Goal: Task Accomplishment & Management: Use online tool/utility

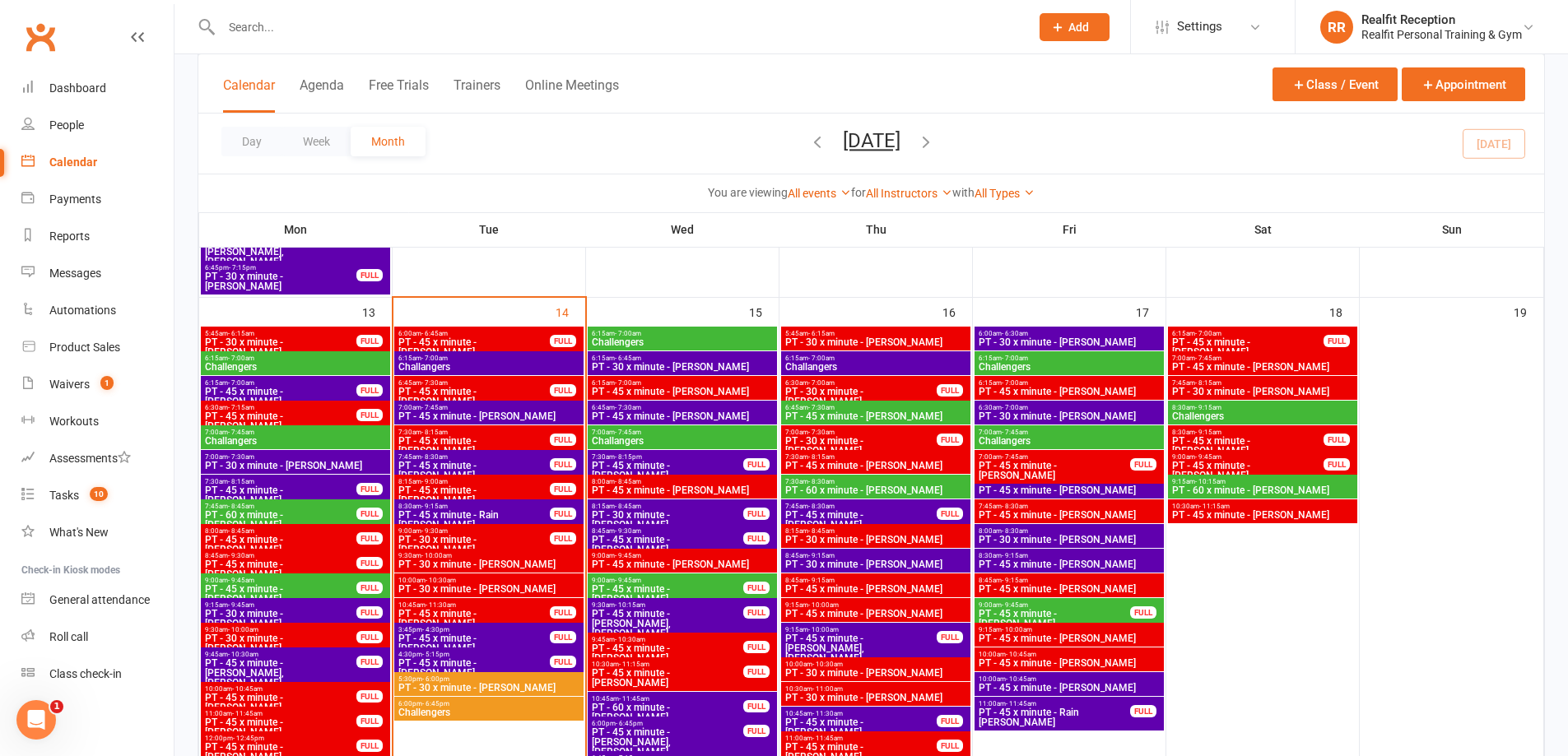
scroll to position [1234, 0]
click at [98, 88] on div "Dashboard" at bounding box center [78, 87] width 57 height 13
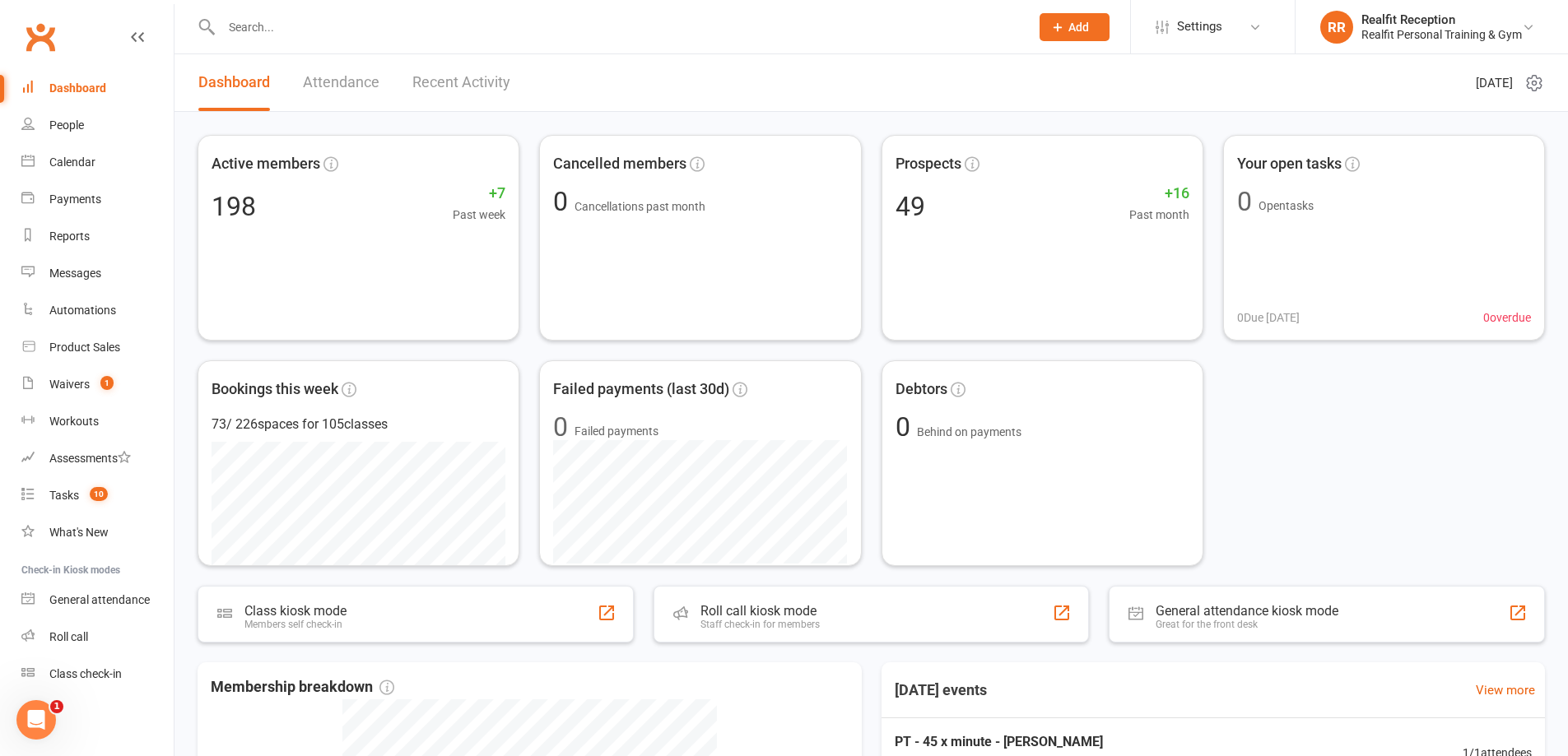
click at [461, 83] on link "Recent Activity" at bounding box center [461, 83] width 98 height 57
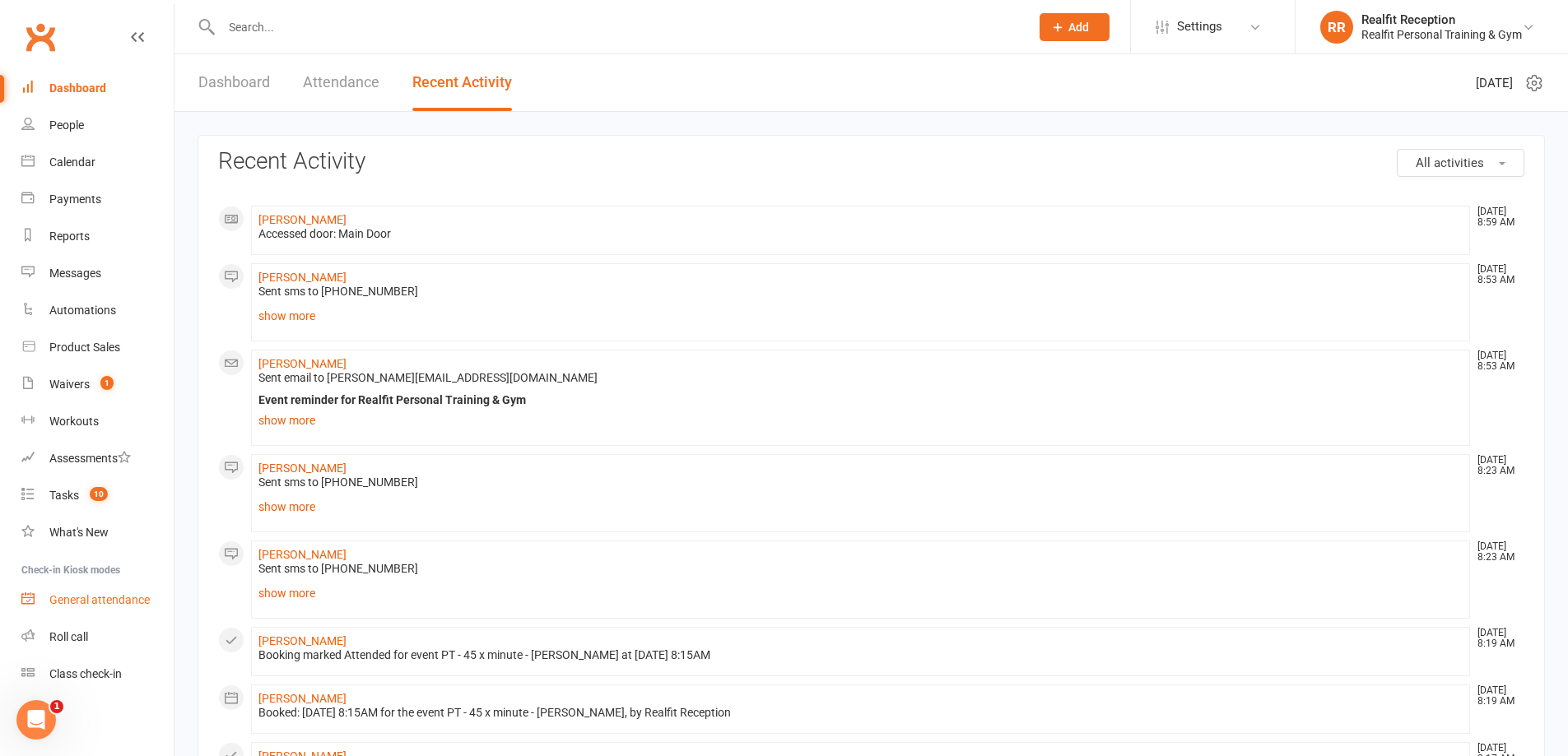
click at [120, 601] on div "General attendance" at bounding box center [99, 599] width 100 height 13
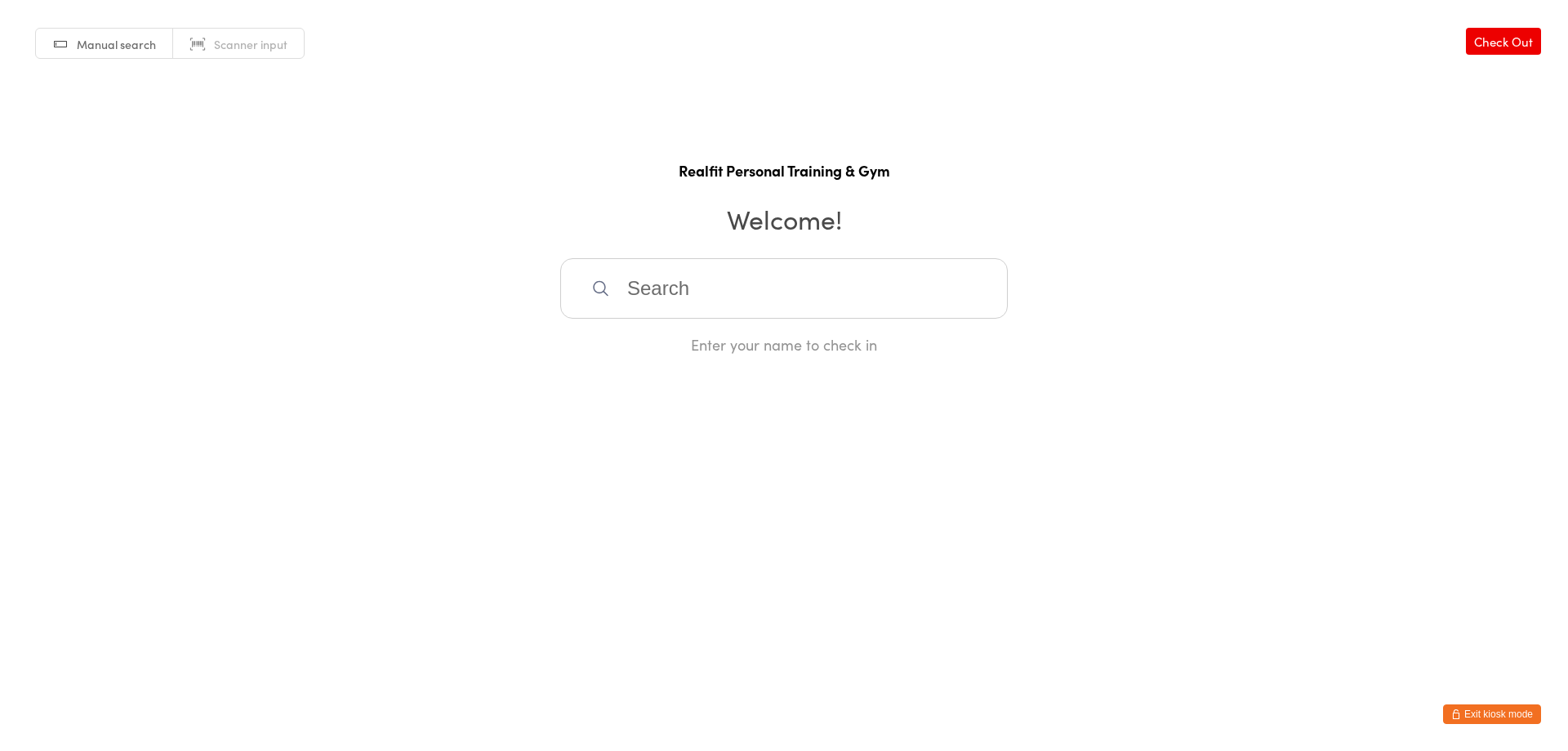
click at [1499, 47] on link "Check Out" at bounding box center [1504, 41] width 75 height 27
click at [1521, 717] on button "Exit kiosk mode" at bounding box center [1492, 714] width 98 height 20
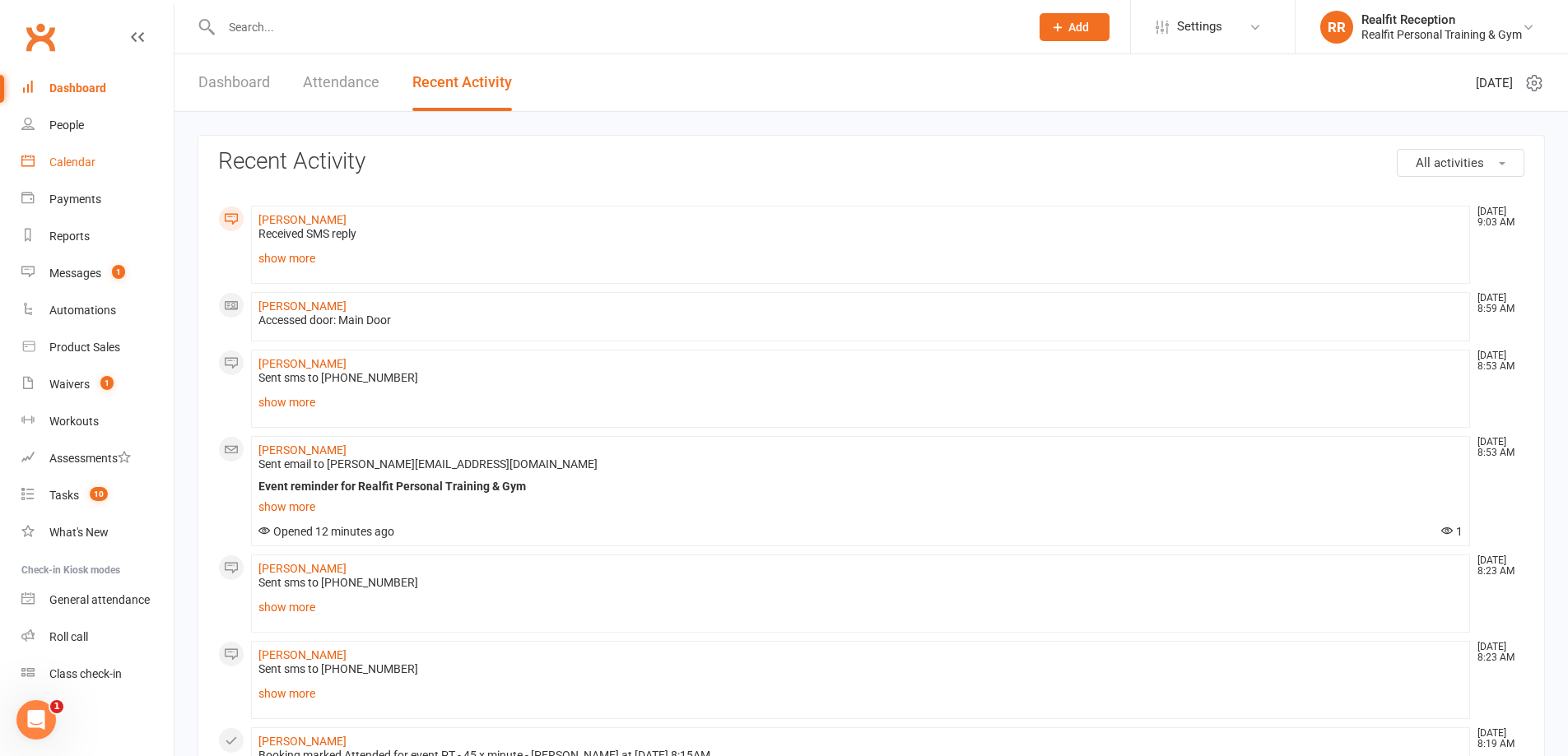
click at [76, 156] on div "Calendar" at bounding box center [72, 161] width 46 height 13
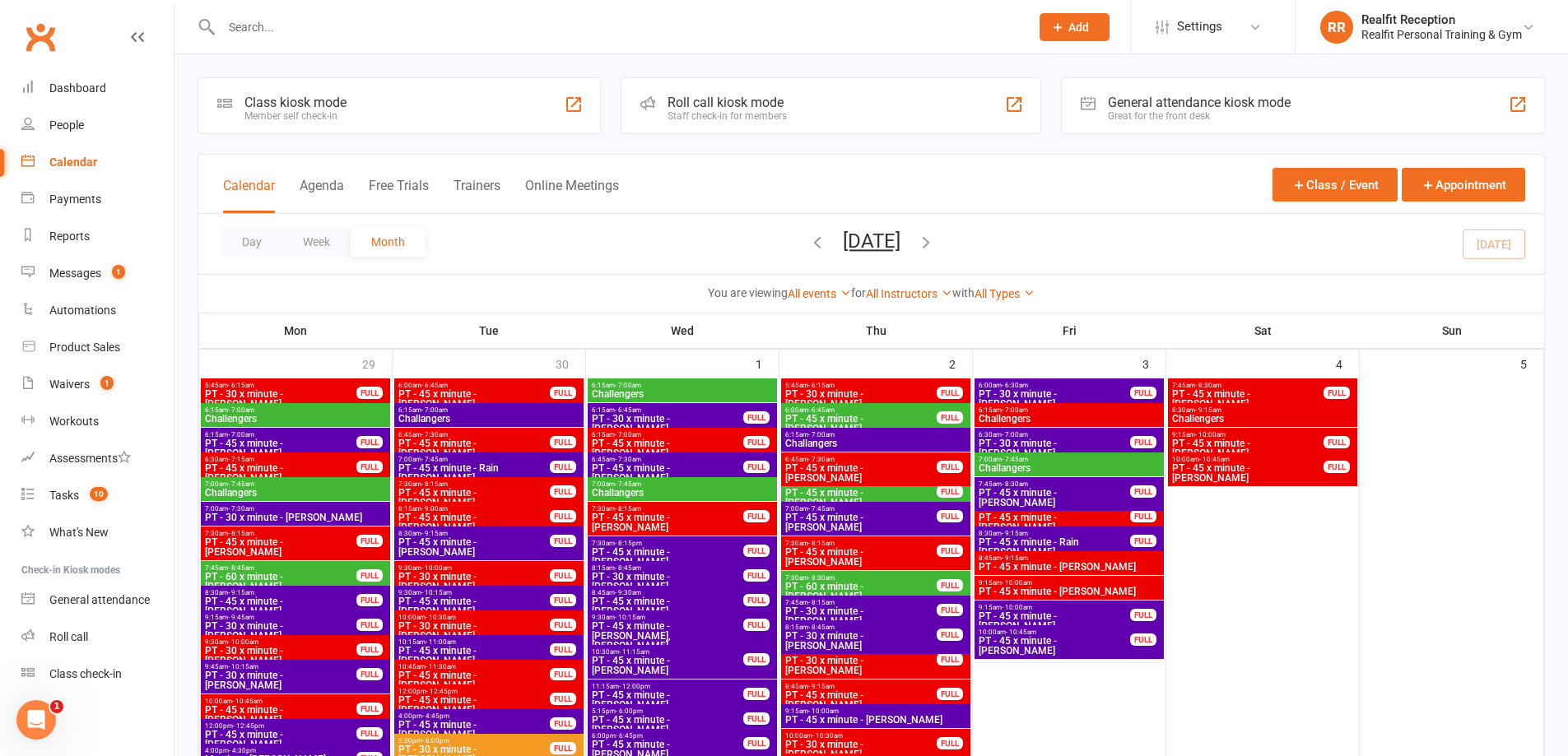
scroll to position [1234, 0]
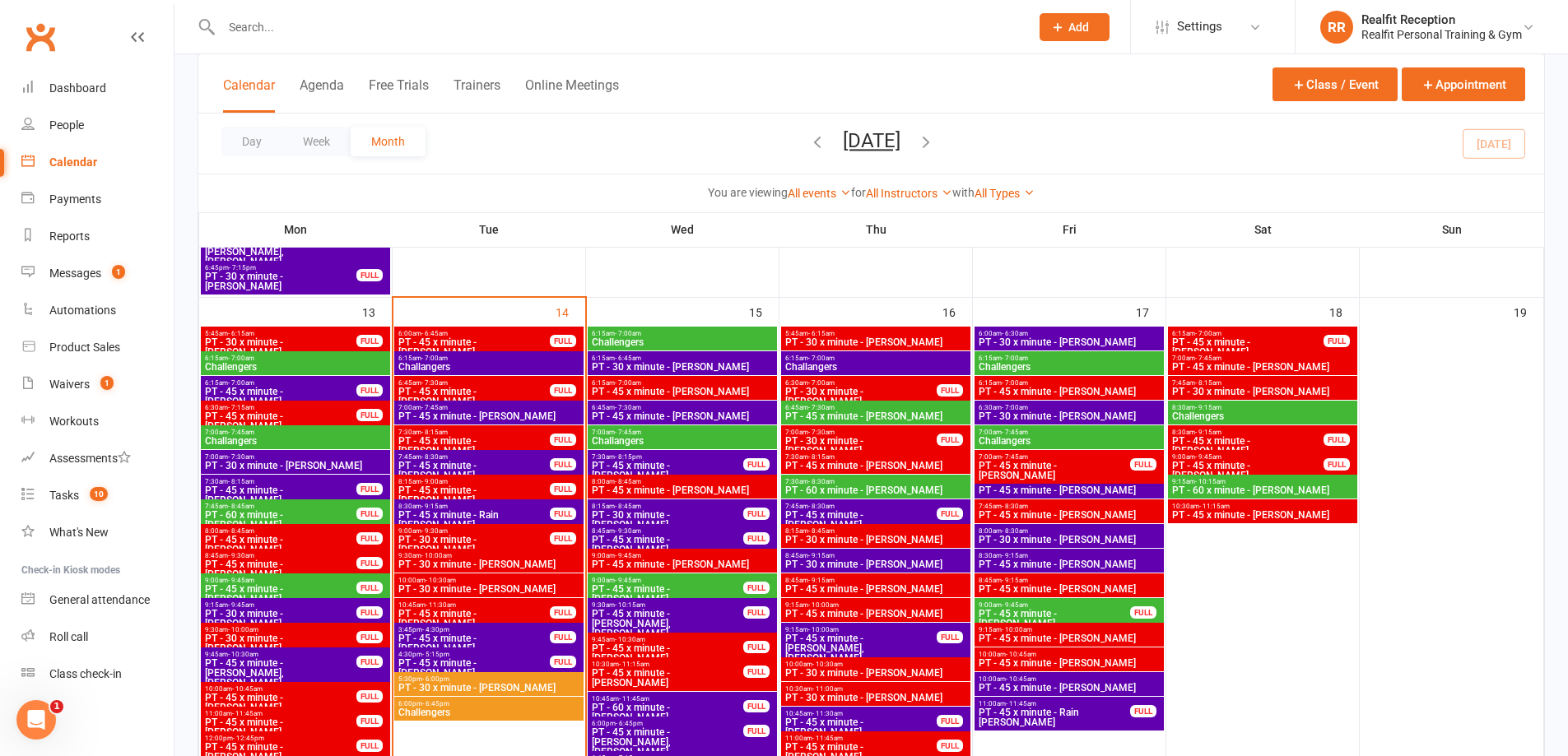
click at [512, 510] on span "PT - 45 x minute - Rain Gia" at bounding box center [474, 520] width 153 height 20
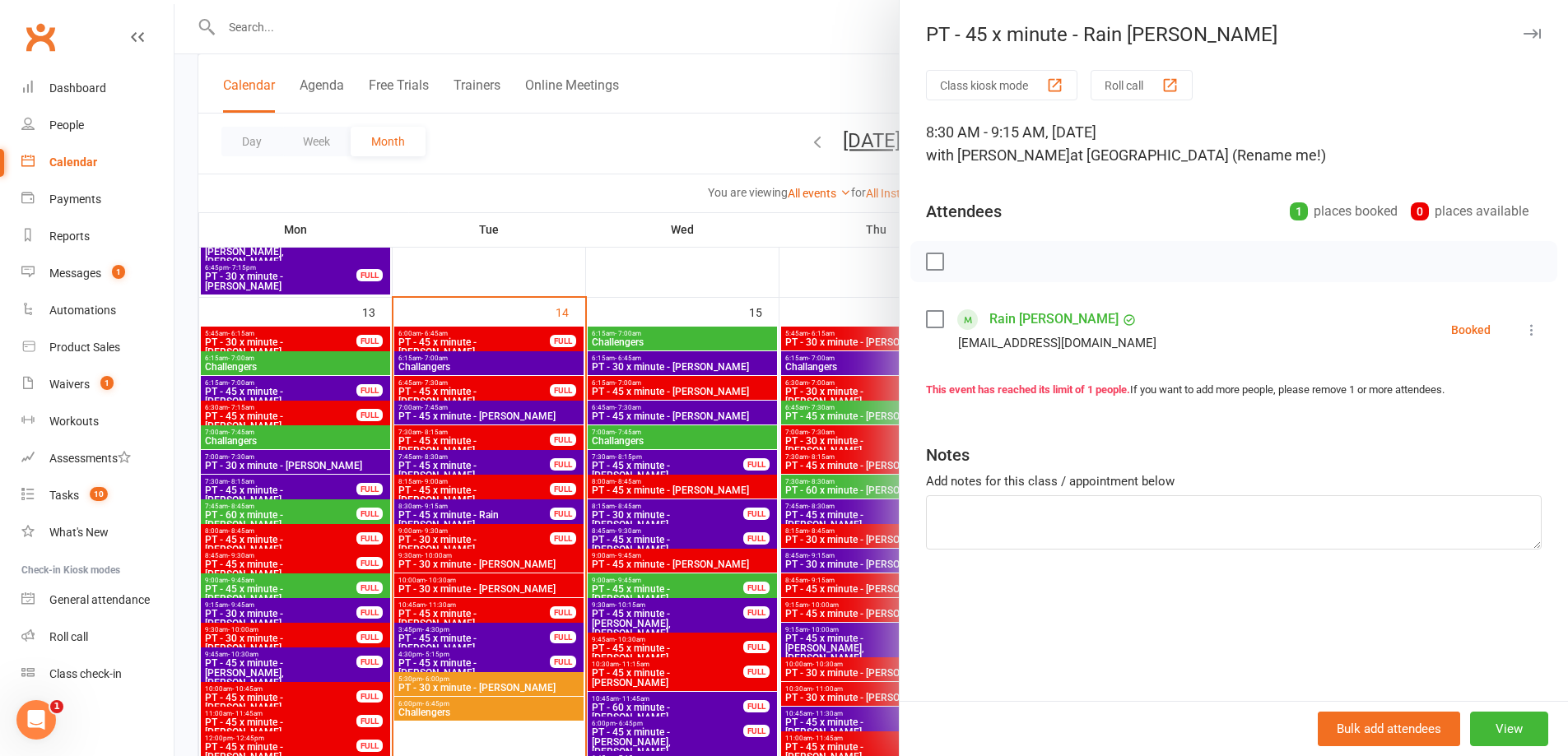
drag, startPoint x: 917, startPoint y: 316, endPoint x: 926, endPoint y: 318, distance: 9.2
click at [919, 317] on div "Class kiosk mode Roll call 8:30 AM - 9:15 AM, Tuesday, October, 14, 2025 with A…" at bounding box center [1233, 385] width 668 height 631
click at [930, 318] on label at bounding box center [934, 319] width 17 height 17
click at [964, 265] on icon "button" at bounding box center [971, 262] width 18 height 18
click at [507, 453] on div at bounding box center [871, 378] width 1393 height 756
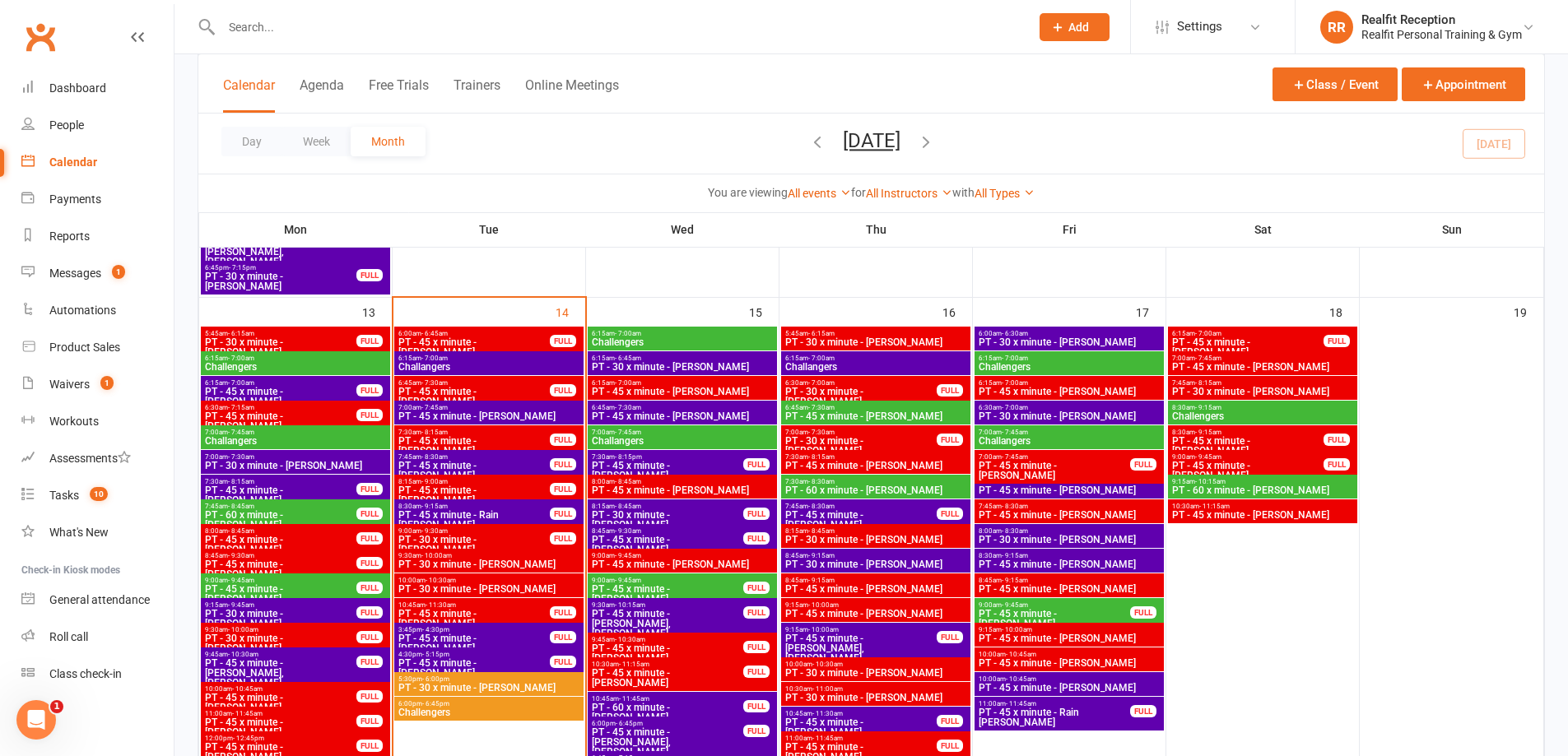
click at [509, 461] on span "PT - 45 x minute - Jo Gibcus" at bounding box center [474, 470] width 153 height 20
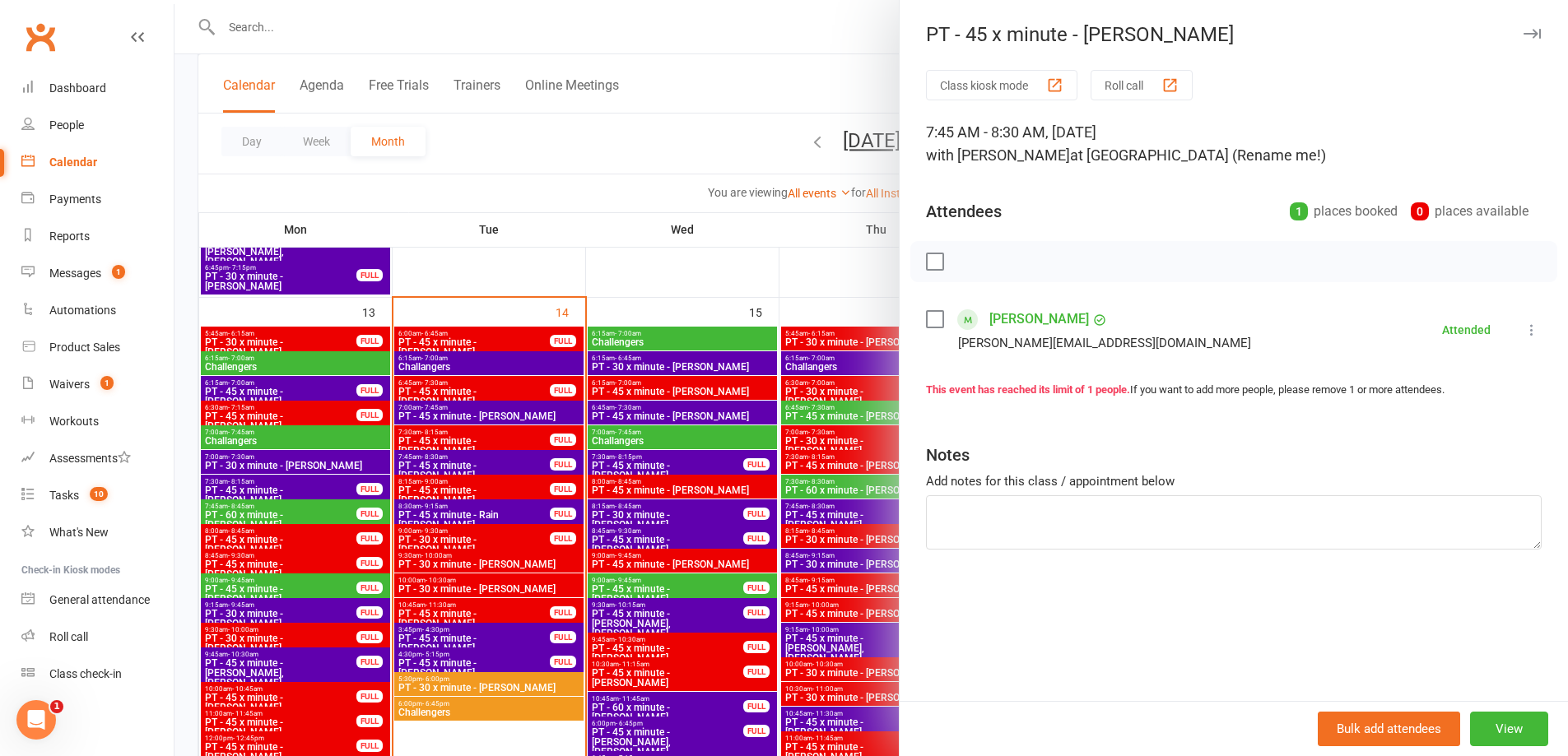
click at [681, 282] on div at bounding box center [871, 378] width 1393 height 756
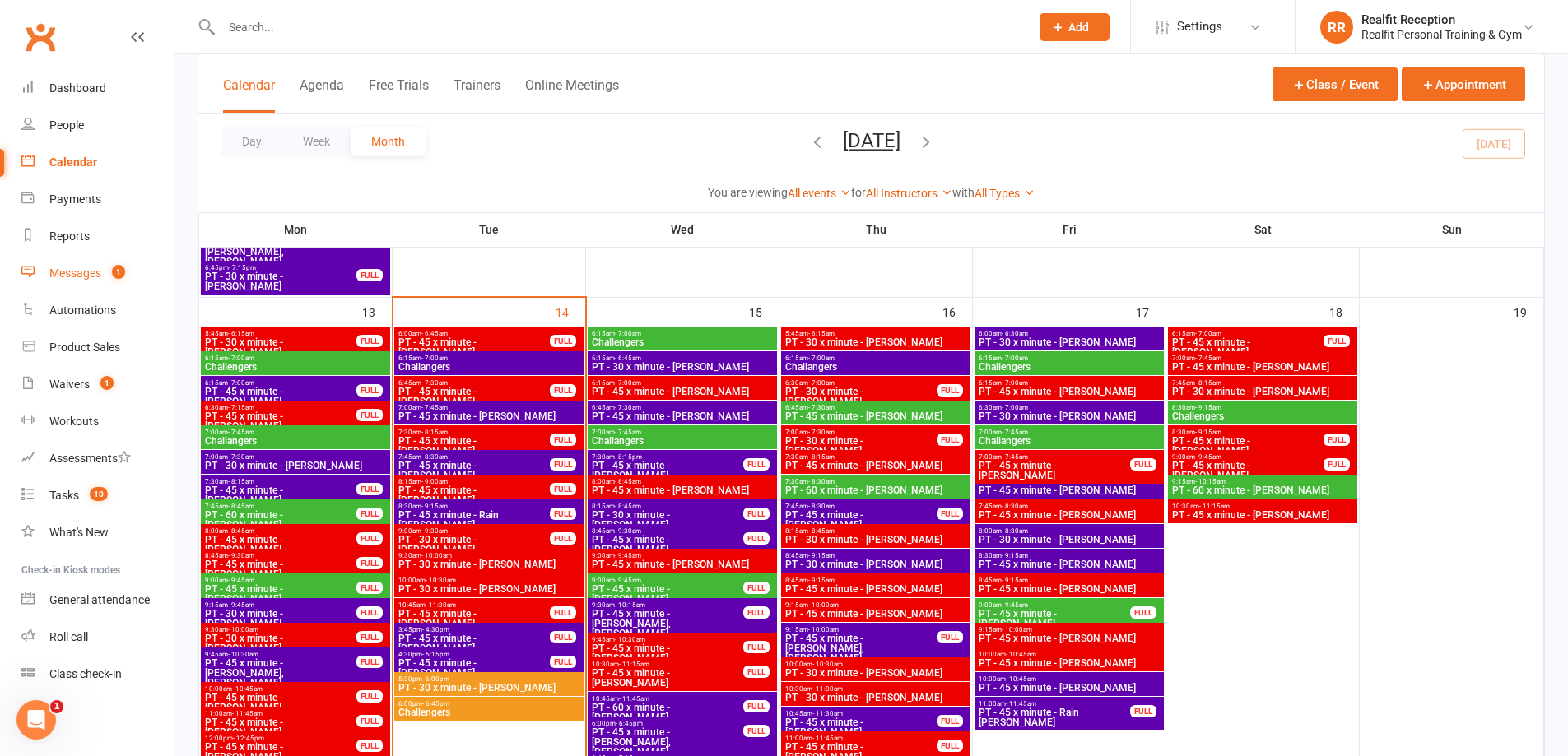
click at [66, 272] on div "Messages" at bounding box center [75, 272] width 52 height 13
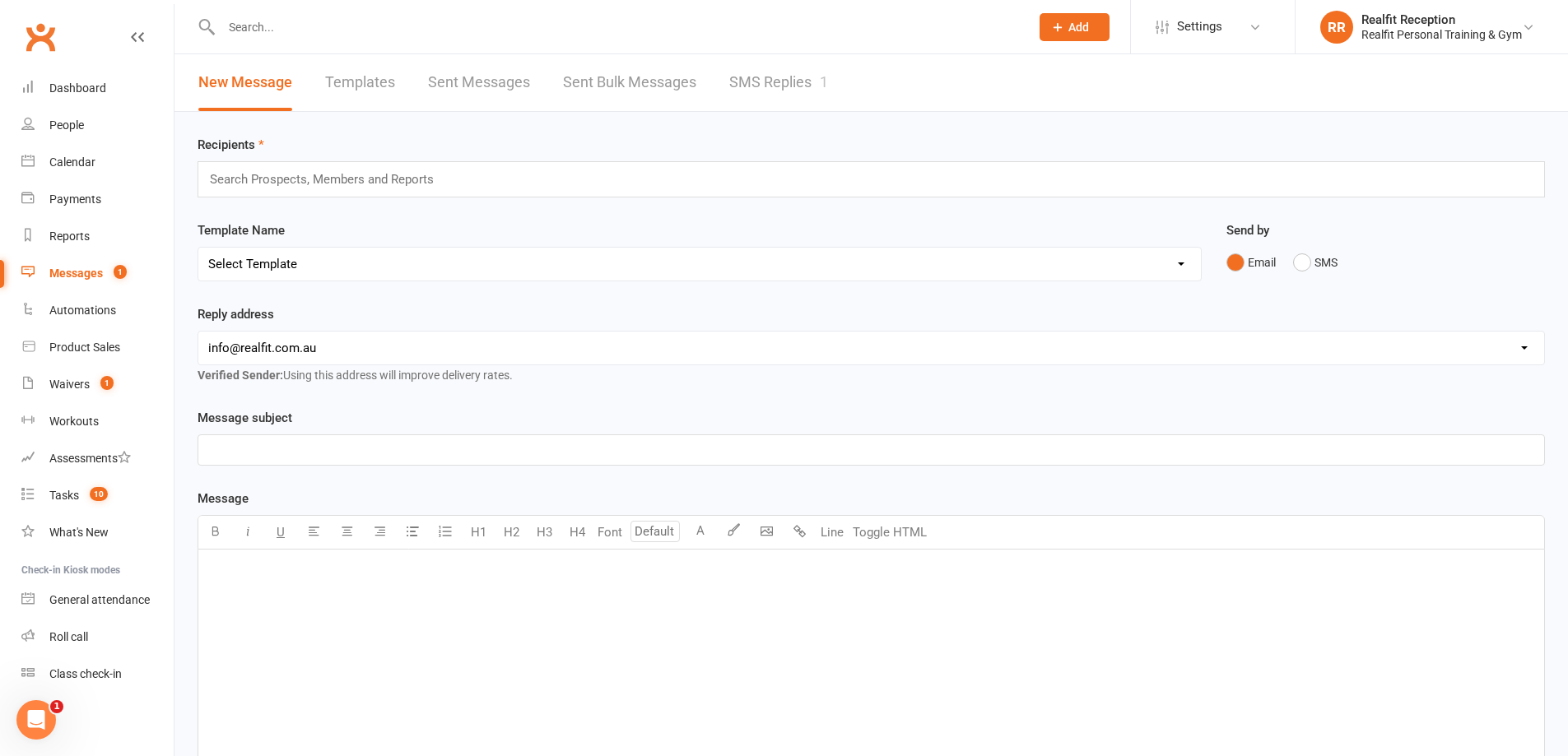
click at [750, 87] on link "SMS Replies 1" at bounding box center [778, 83] width 98 height 57
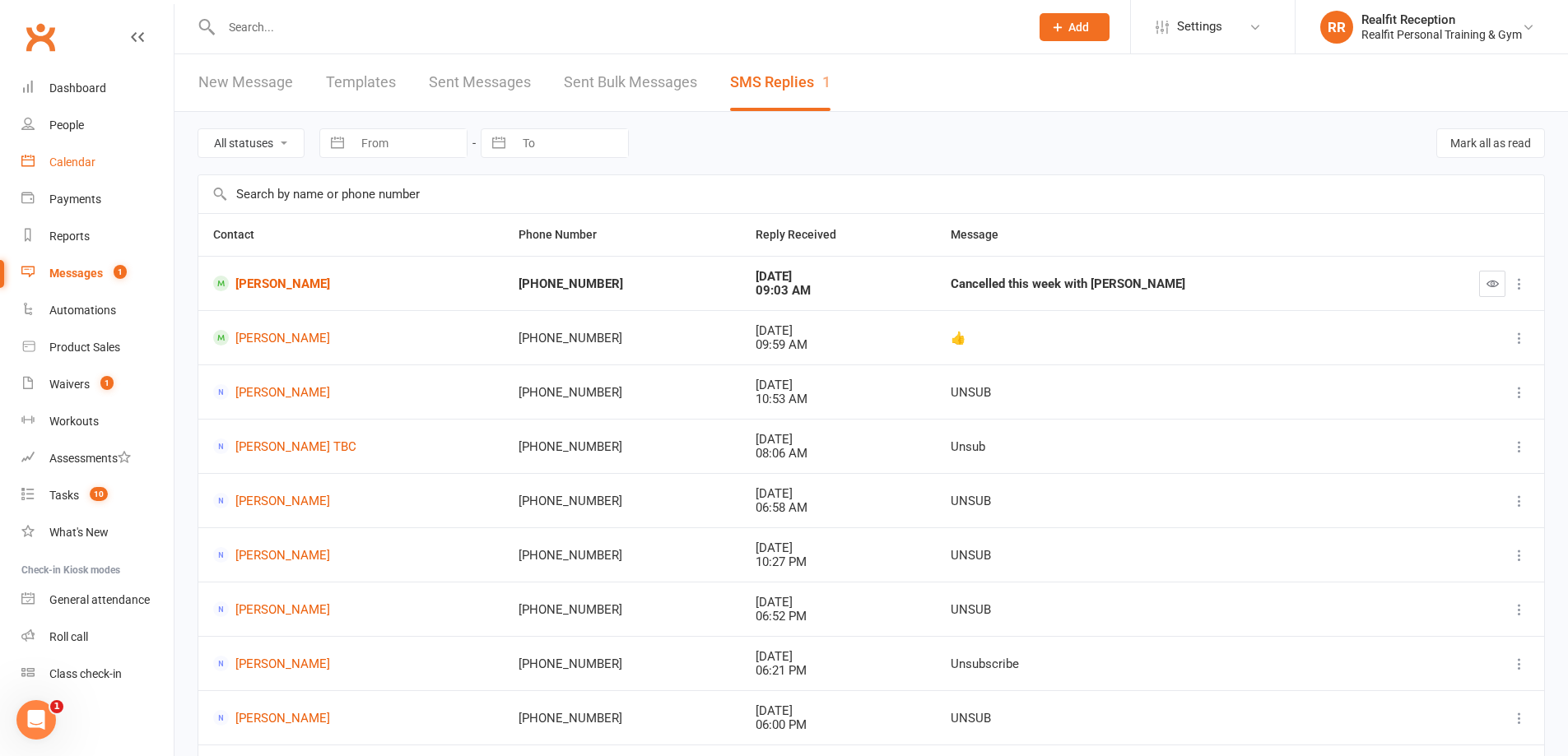
click at [83, 158] on div "Calendar" at bounding box center [72, 161] width 46 height 13
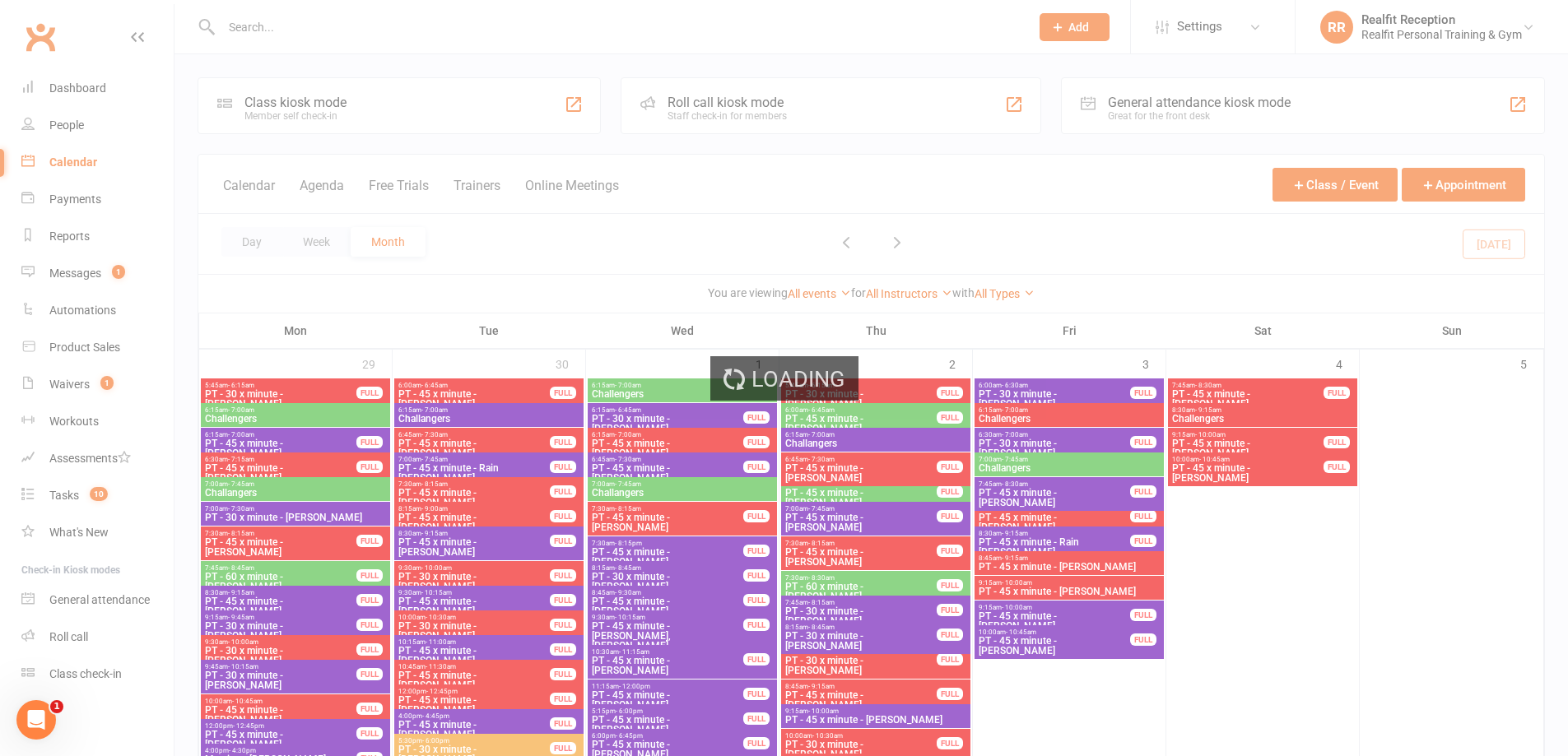
click at [1424, 184] on div "Loading" at bounding box center [784, 378] width 1568 height 756
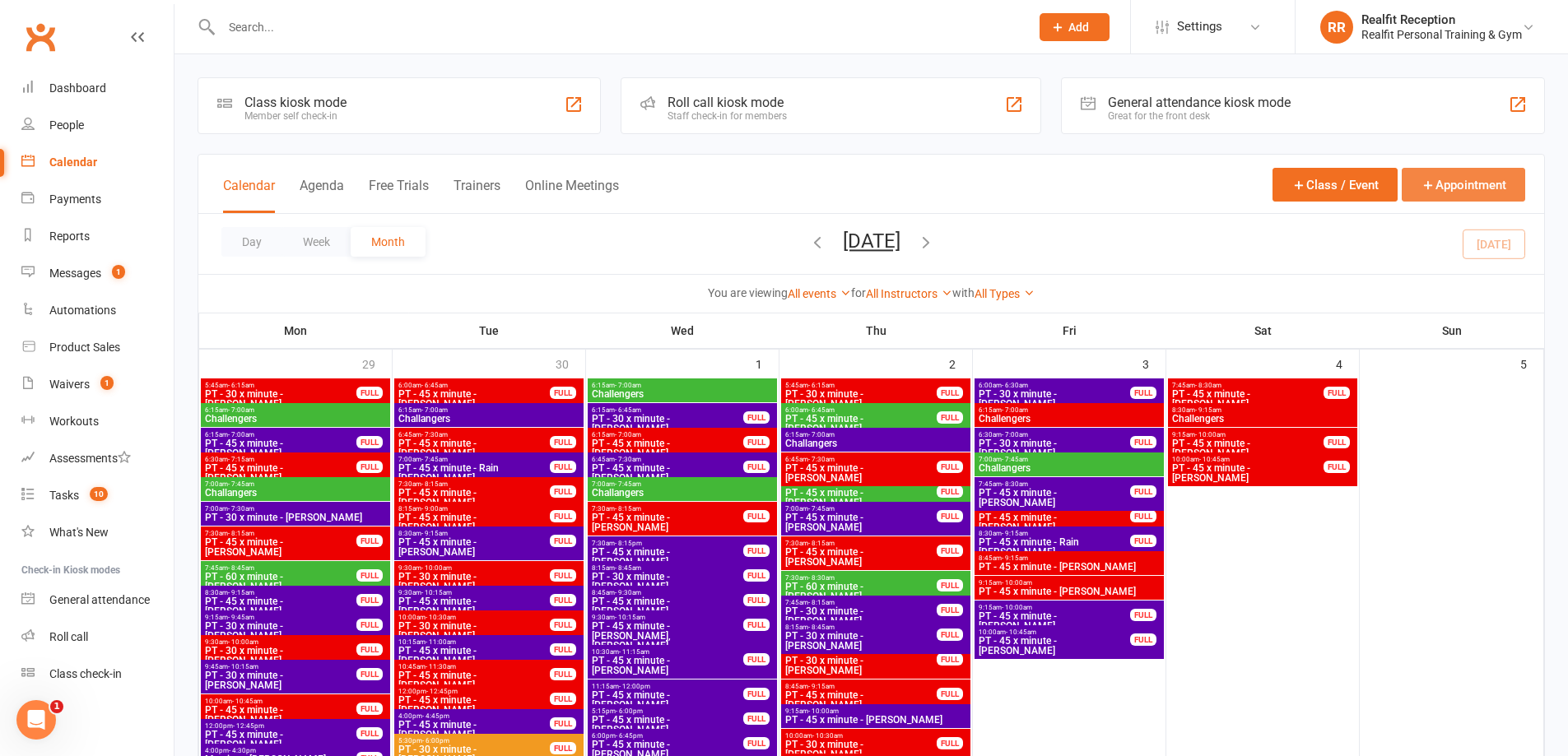
click at [1427, 183] on icon "button" at bounding box center [1427, 185] width 15 height 15
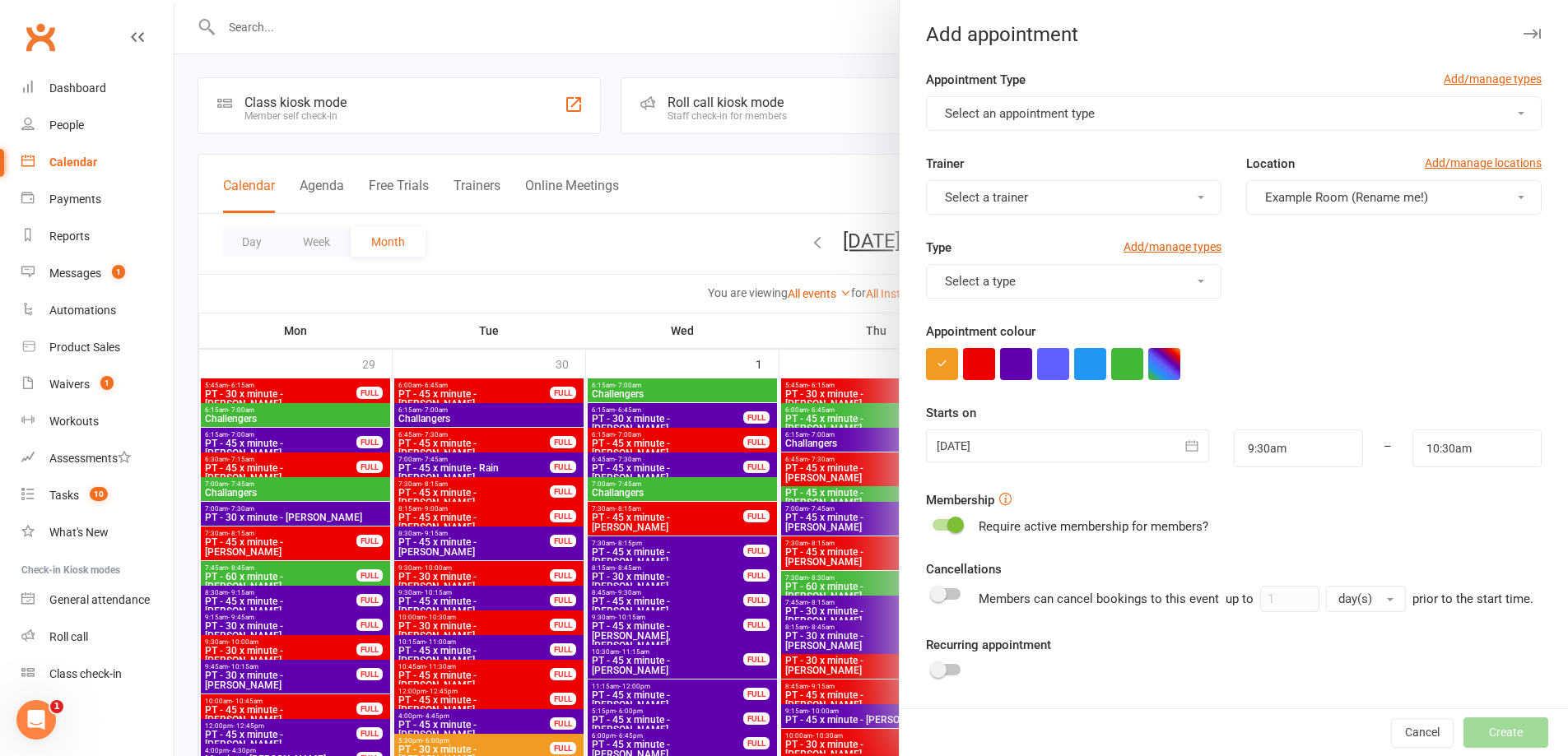
click at [1221, 183] on button "Select a trainer" at bounding box center [1073, 197] width 295 height 34
click at [1059, 111] on span "Select an appointment type" at bounding box center [1019, 113] width 150 height 15
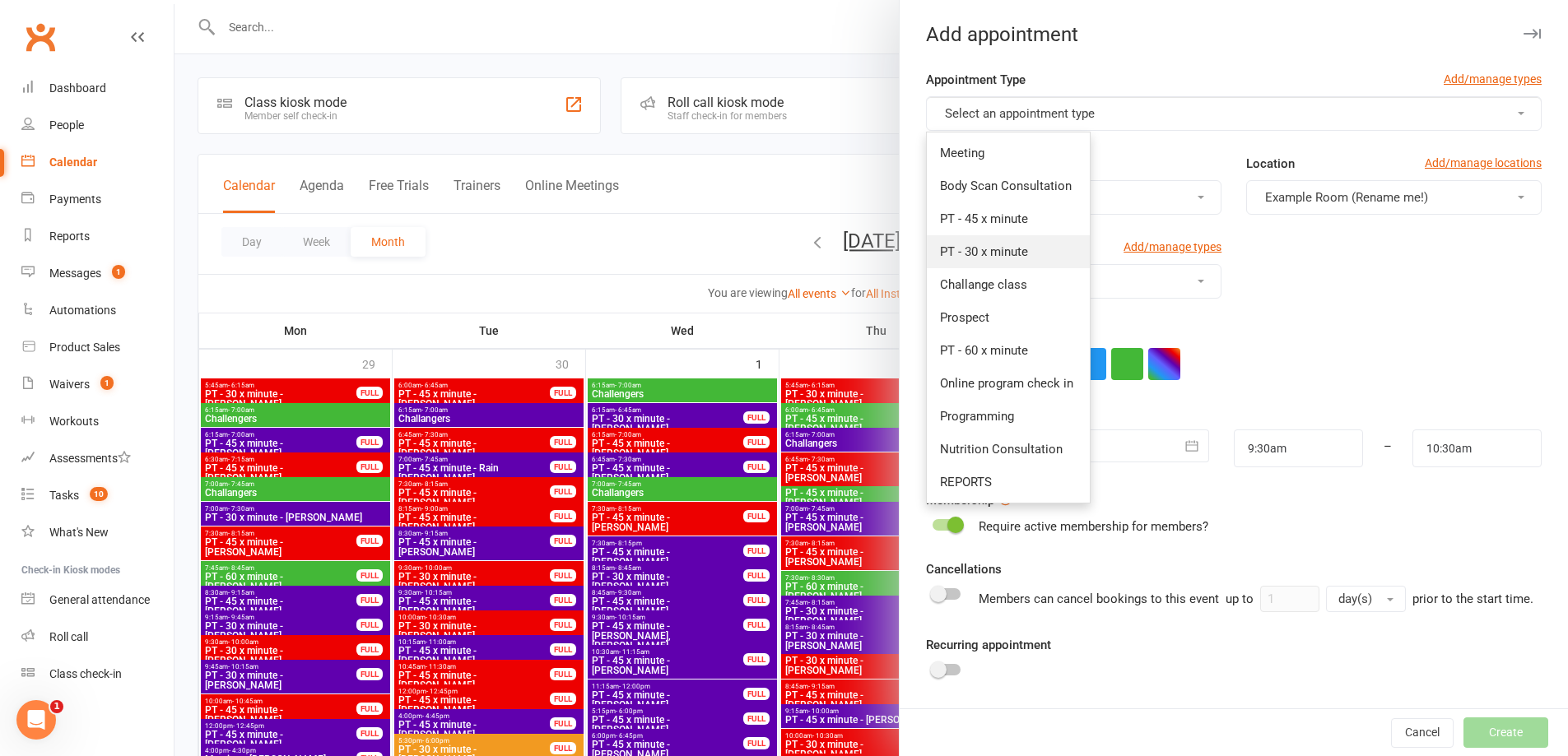
click at [1007, 242] on link "PT - 30 x minute" at bounding box center [1008, 251] width 163 height 32
type input "10:00am"
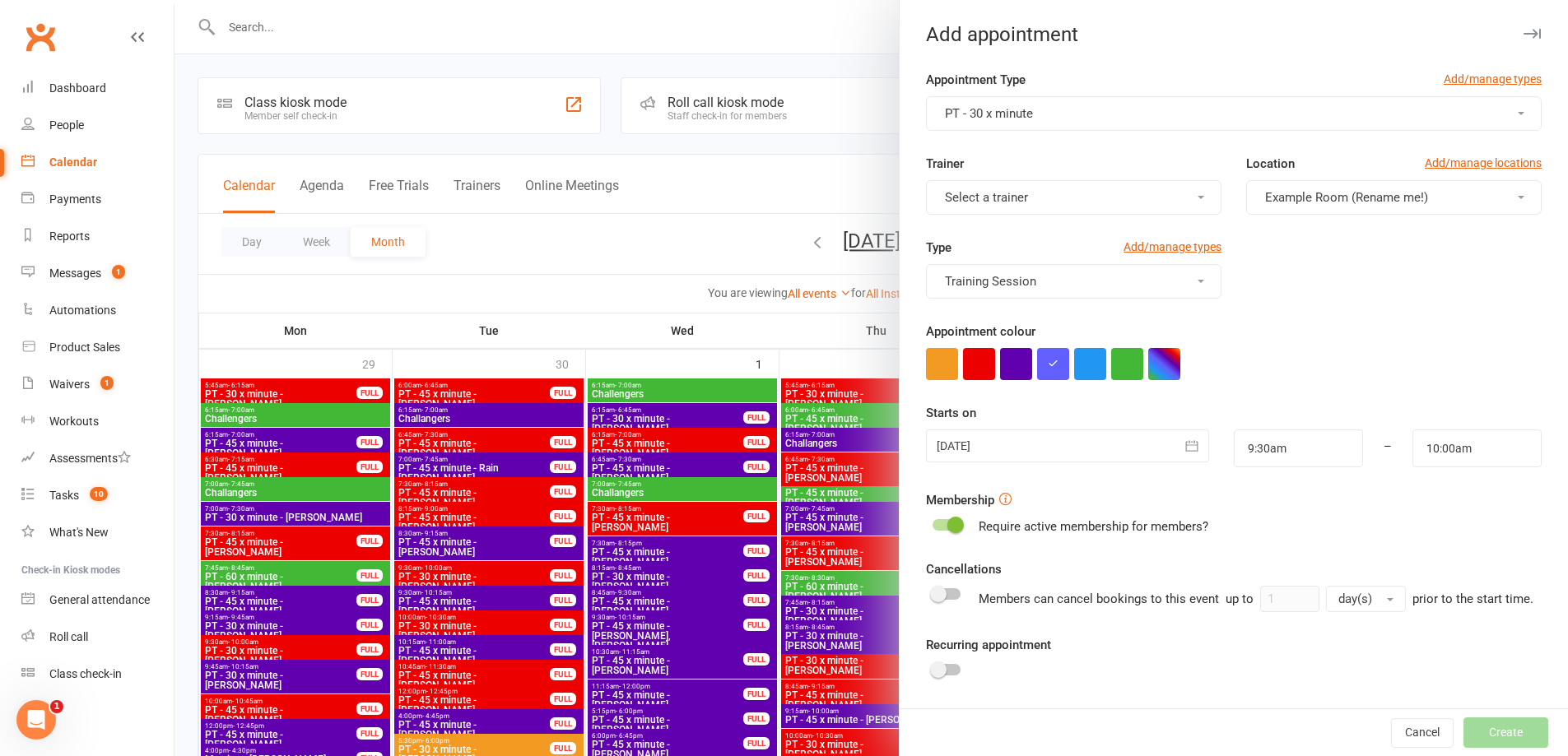
click at [1001, 201] on span "Select a trainer" at bounding box center [986, 197] width 83 height 15
click at [1005, 361] on span "David Smethurst" at bounding box center [987, 368] width 94 height 15
click at [964, 373] on button "button" at bounding box center [979, 364] width 32 height 32
click at [1081, 452] on div at bounding box center [1066, 445] width 282 height 32
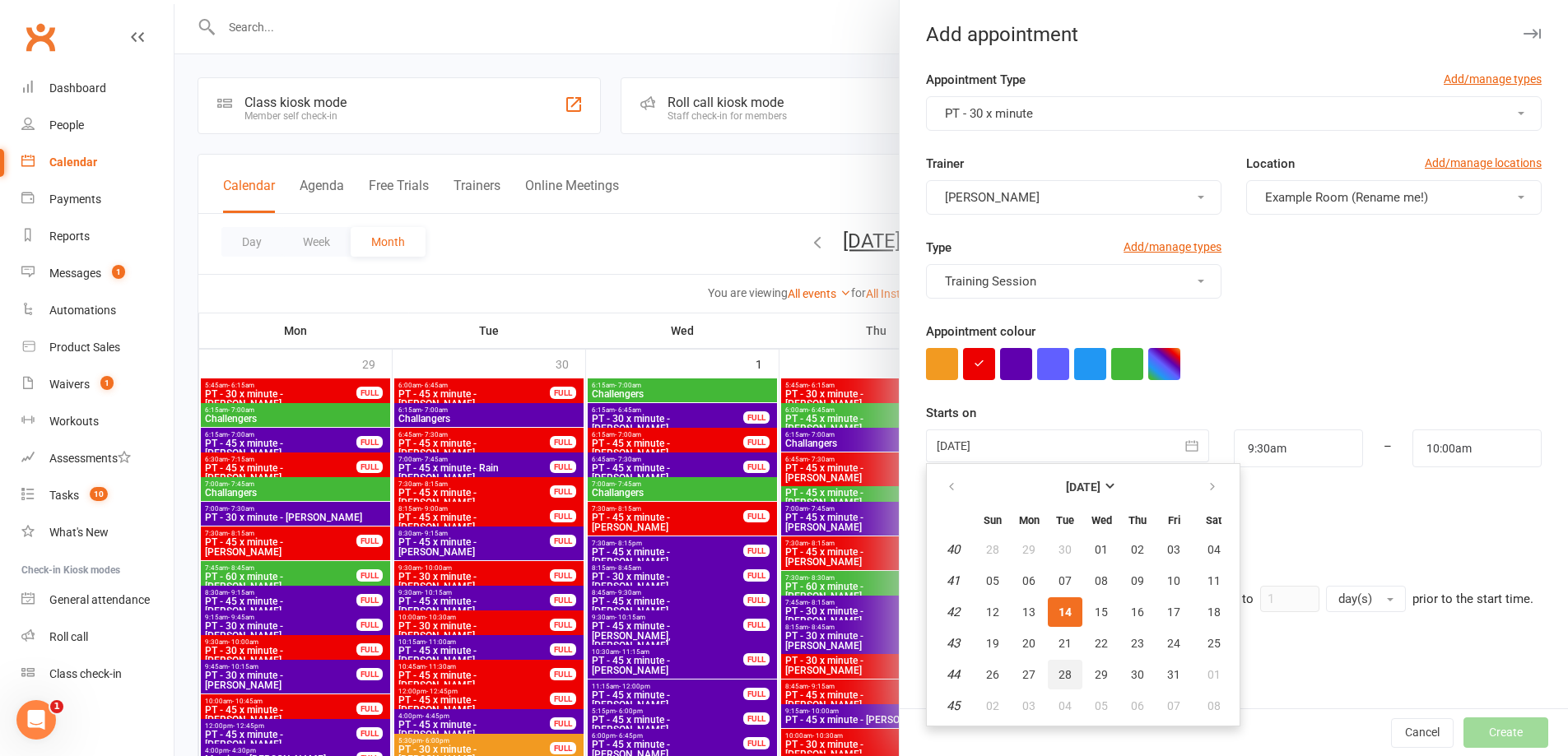
drag, startPoint x: 1059, startPoint y: 675, endPoint x: 1061, endPoint y: 665, distance: 10.2
click at [1059, 674] on span "28" at bounding box center [1064, 673] width 13 height 13
type input "28 Oct 2025"
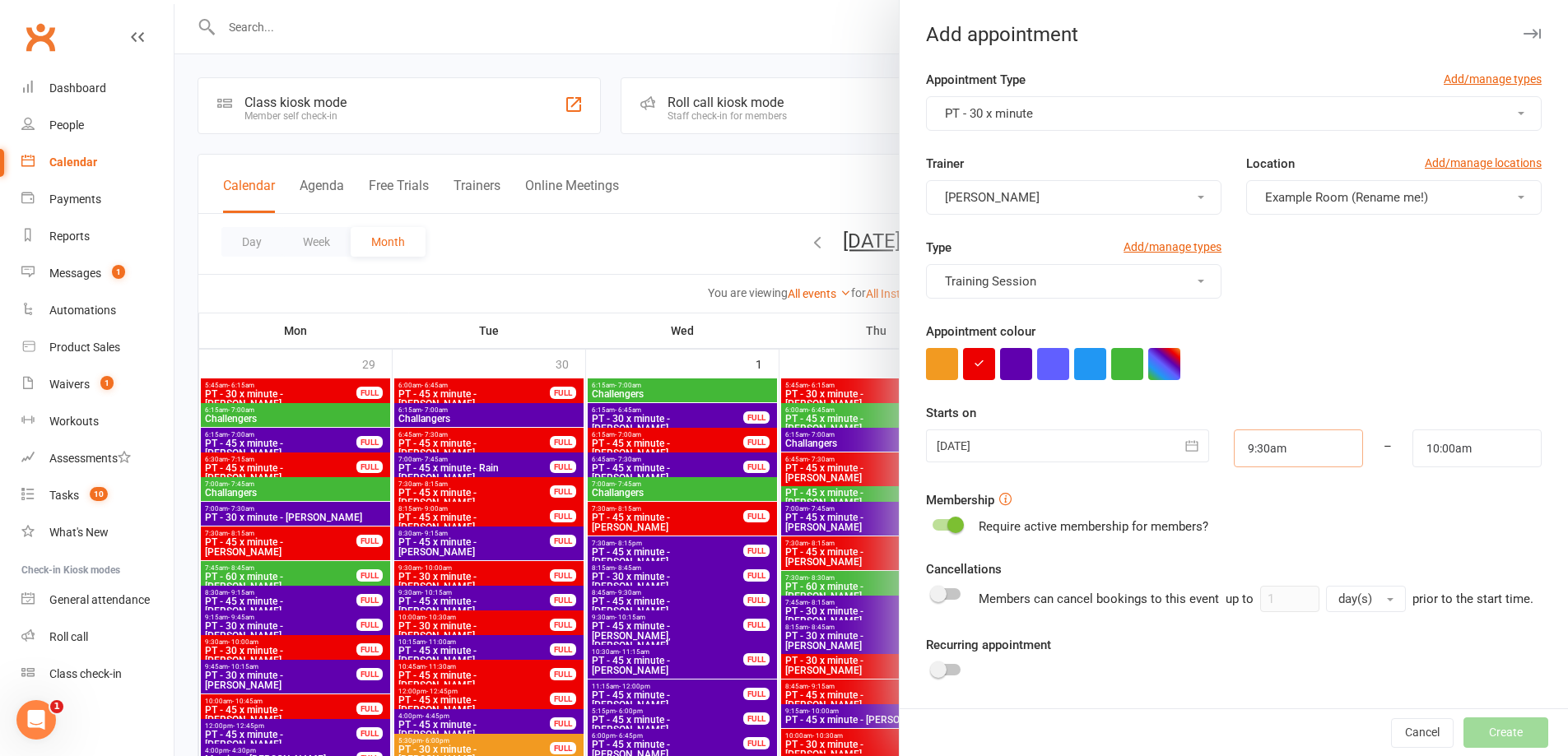
click at [1277, 449] on input "9:30am" at bounding box center [1297, 448] width 129 height 37
type input "9:00am"
drag, startPoint x: 1256, startPoint y: 532, endPoint x: 1279, endPoint y: 518, distance: 26.9
click at [1256, 531] on li "9:00am" at bounding box center [1274, 538] width 79 height 25
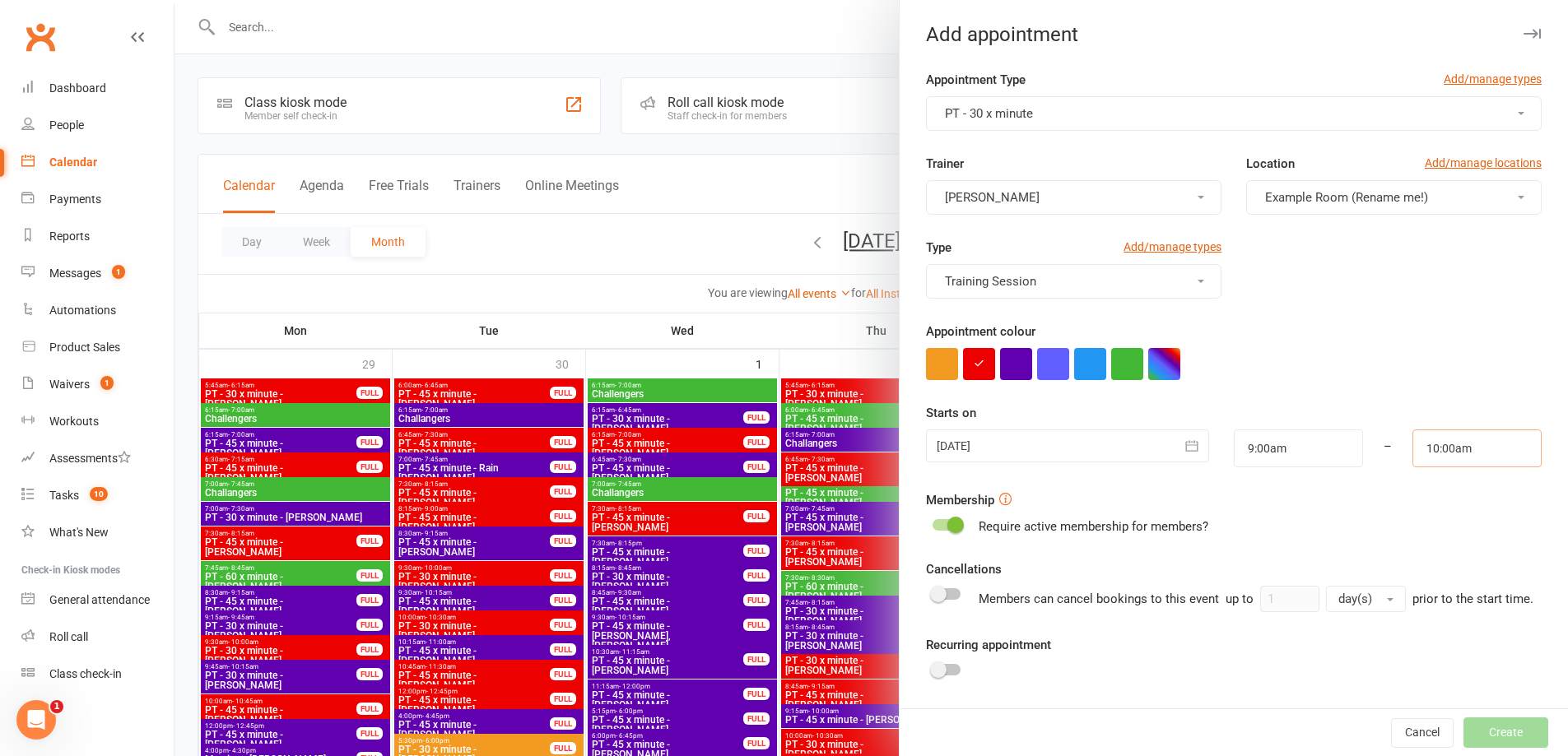
drag, startPoint x: 1436, startPoint y: 445, endPoint x: 1435, endPoint y: 461, distance: 16.0
click at [1435, 447] on input "10:00am" at bounding box center [1477, 448] width 129 height 37
type input "9:30am"
drag, startPoint x: 1437, startPoint y: 541, endPoint x: 1418, endPoint y: 545, distance: 19.4
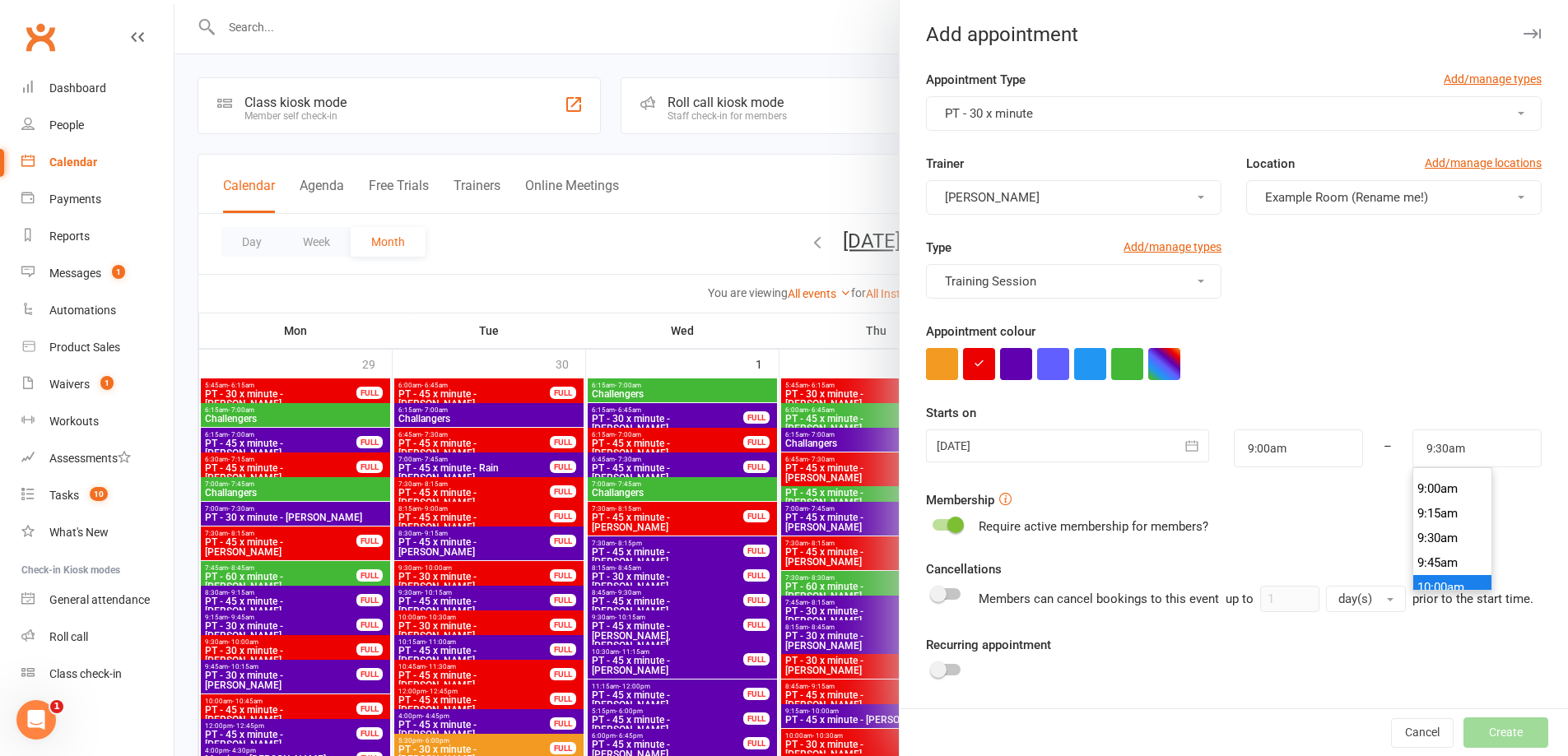
click at [1432, 541] on li "9:30am" at bounding box center [1452, 538] width 79 height 25
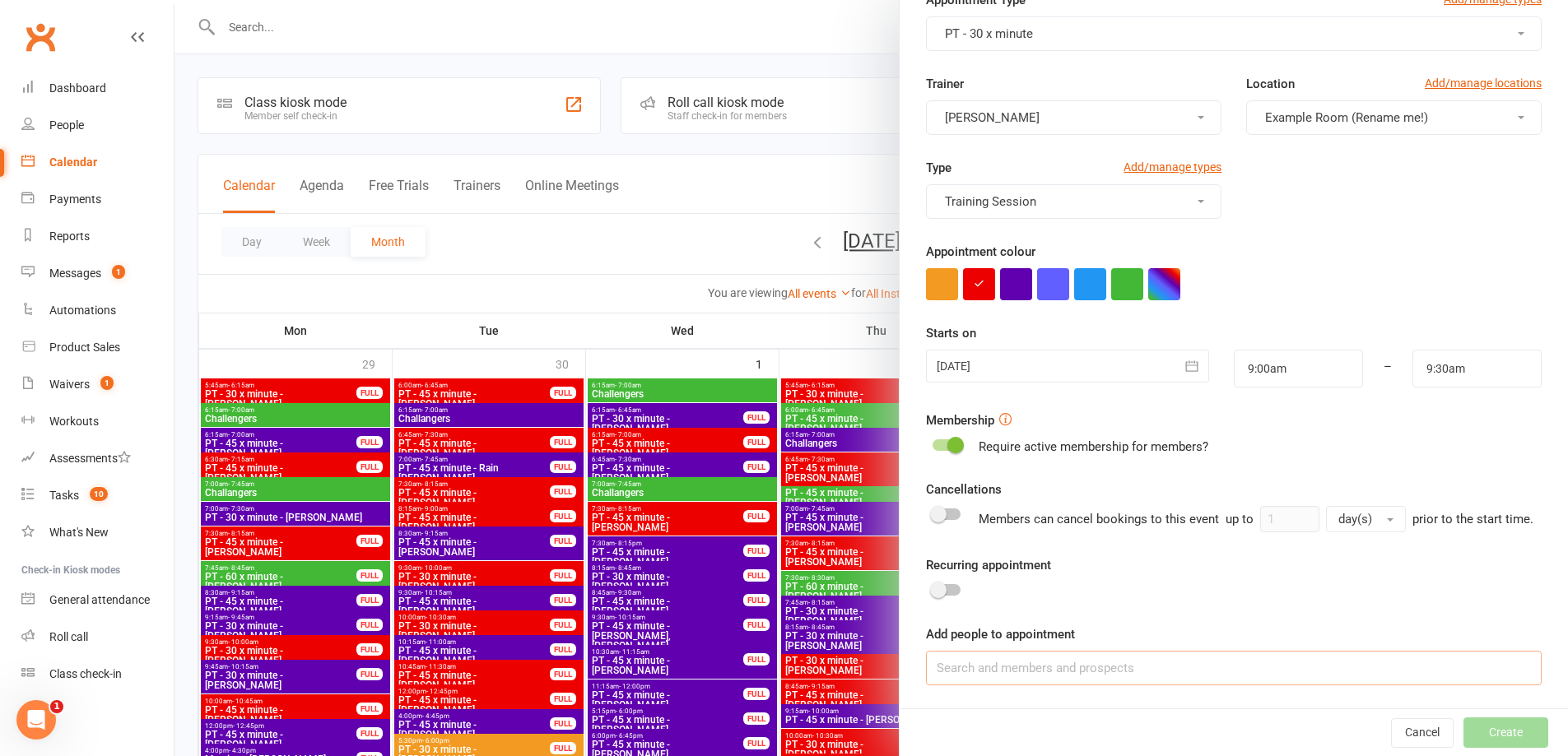
drag, startPoint x: 1057, startPoint y: 676, endPoint x: 1040, endPoint y: 678, distance: 17.1
click at [1055, 676] on input at bounding box center [1234, 668] width 616 height 34
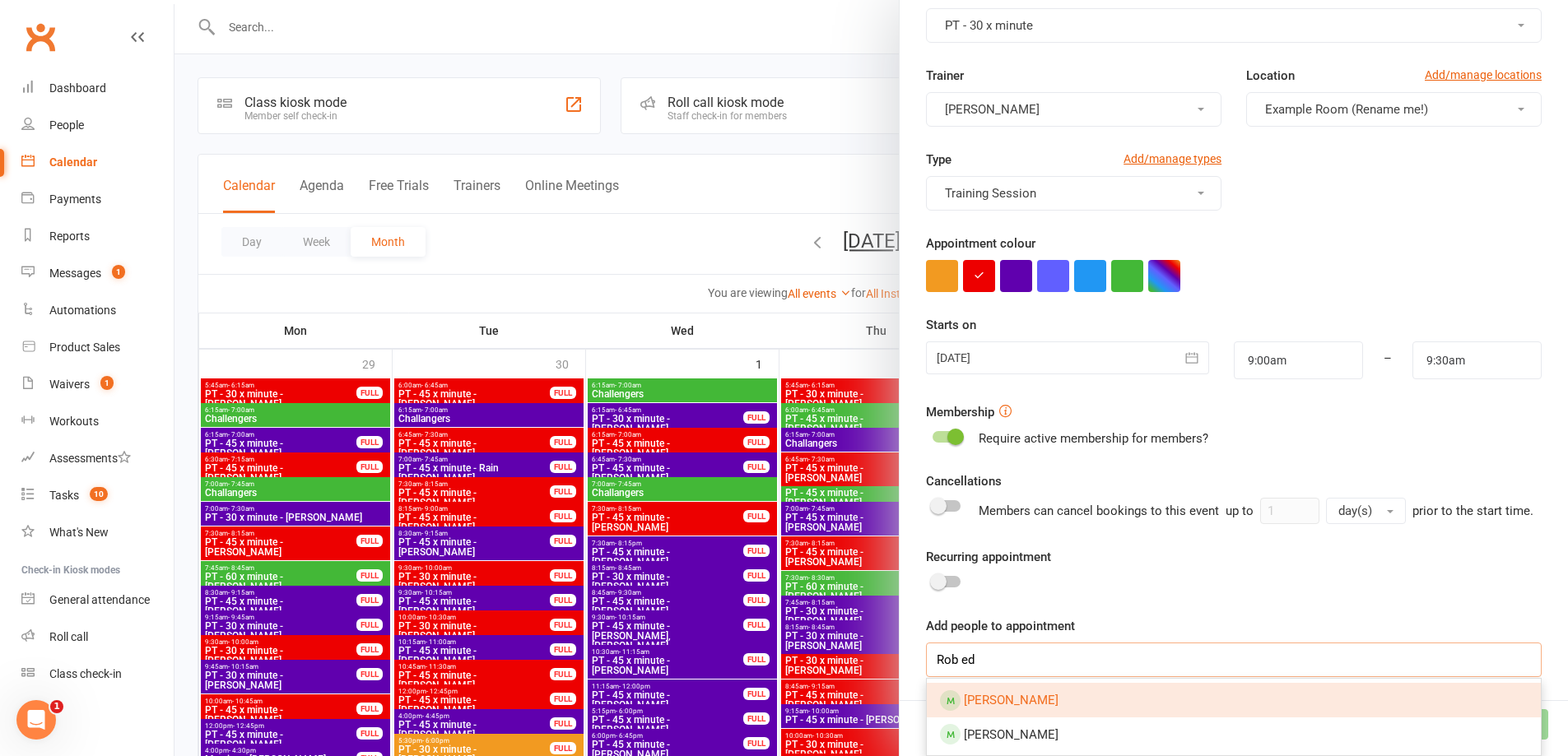
type input "Rob ed"
click at [1014, 707] on span "Robert Edge" at bounding box center [1011, 699] width 94 height 15
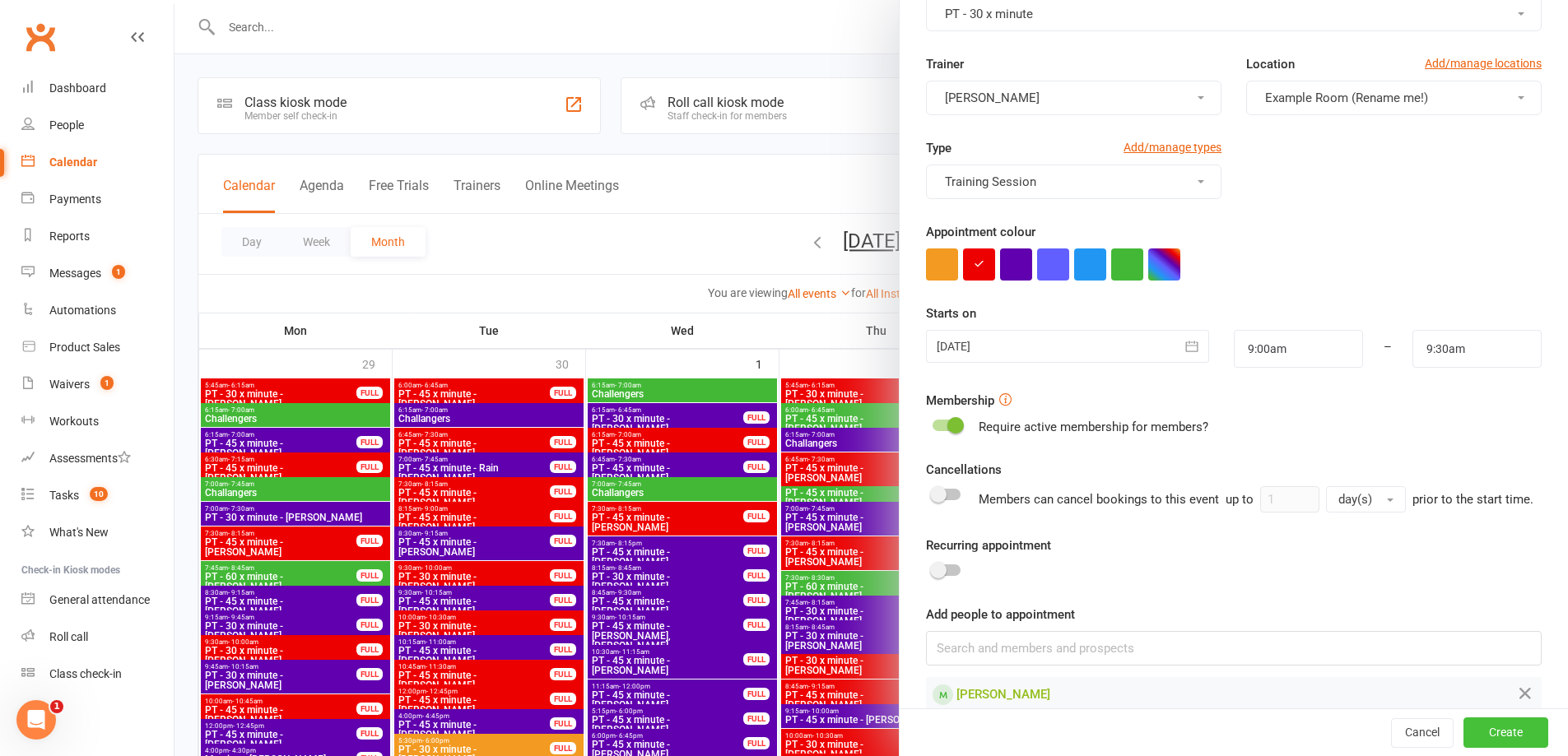
click at [1497, 737] on button "Create" at bounding box center [1505, 732] width 85 height 29
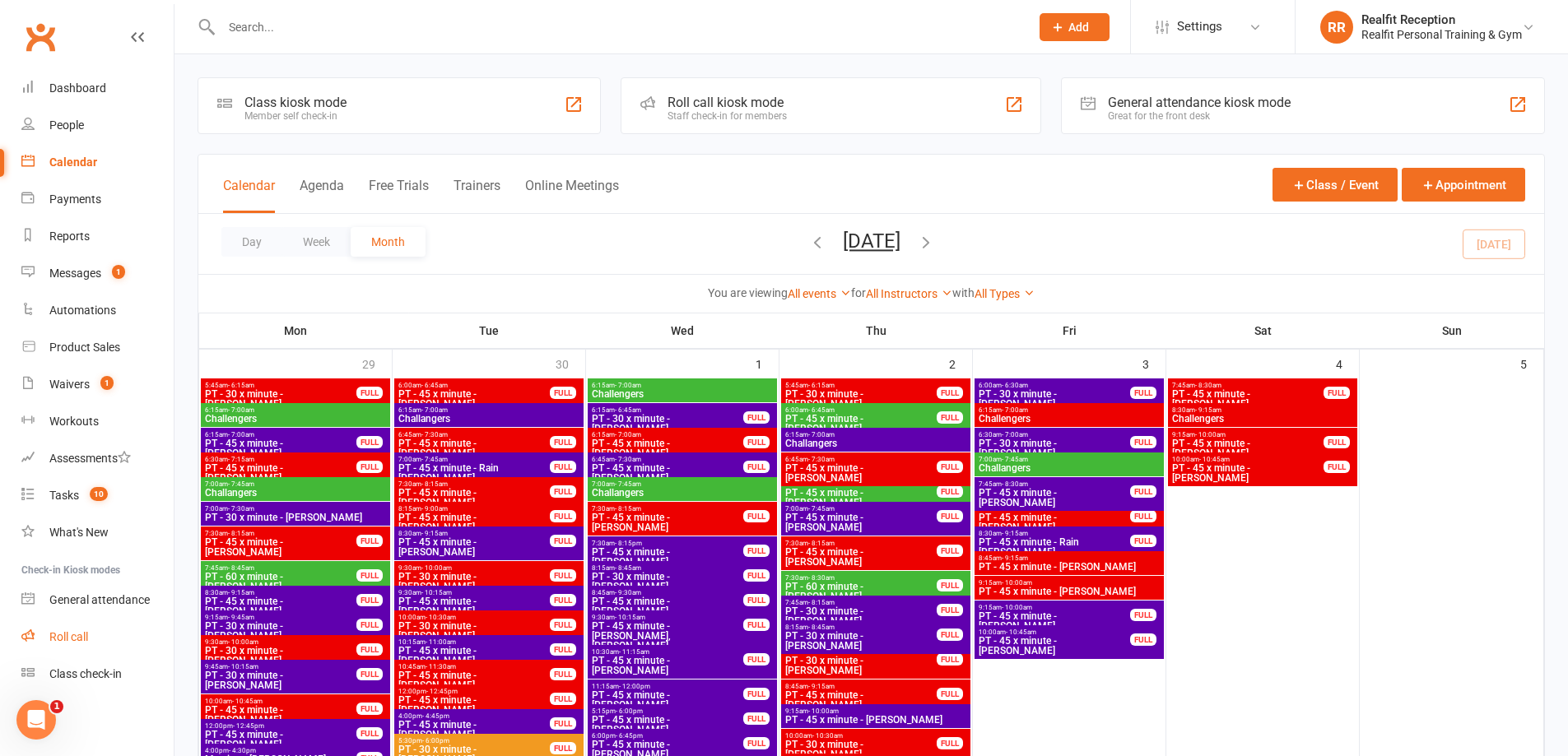
click at [75, 636] on div "Roll call" at bounding box center [68, 636] width 38 height 13
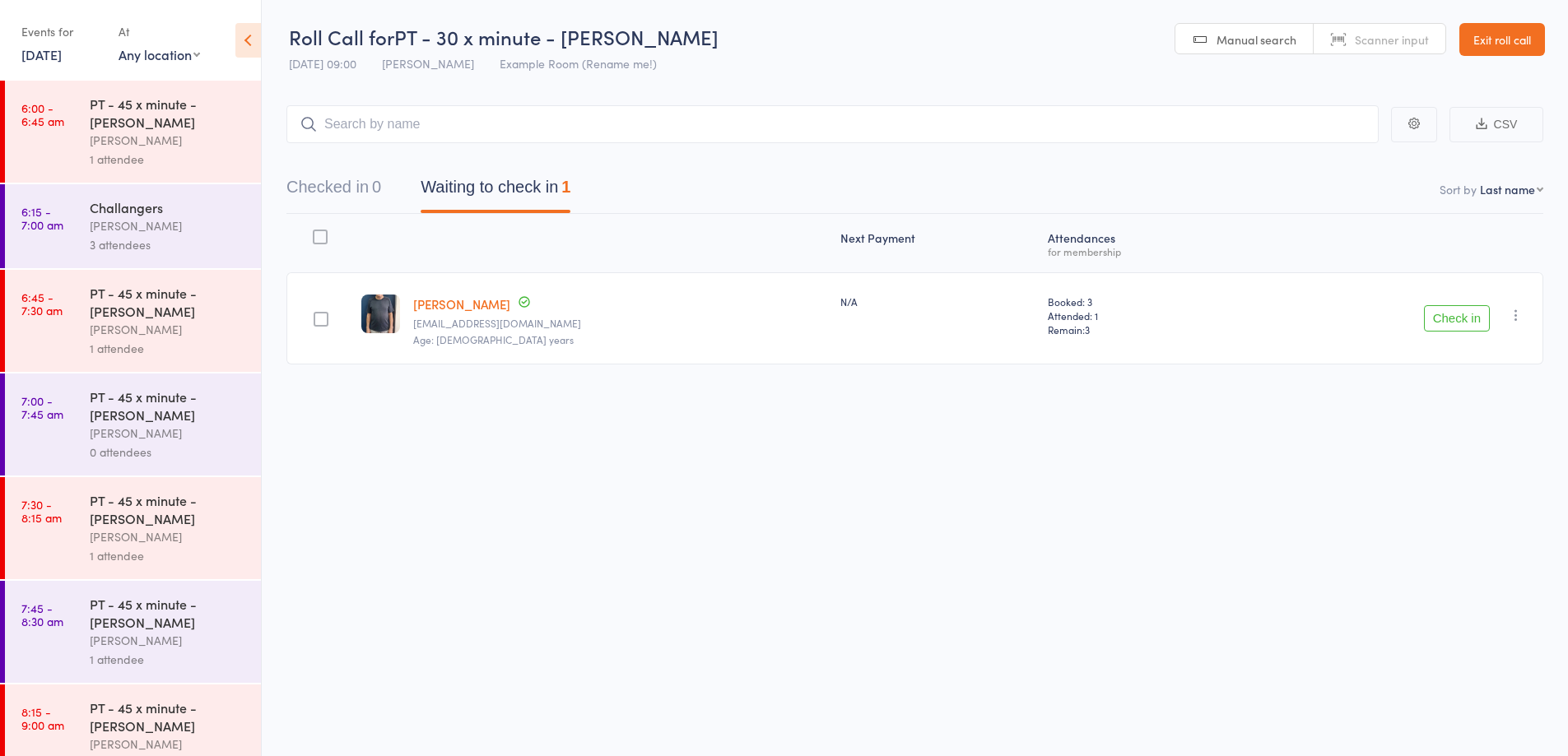
click at [1432, 323] on button "Check in" at bounding box center [1456, 318] width 66 height 27
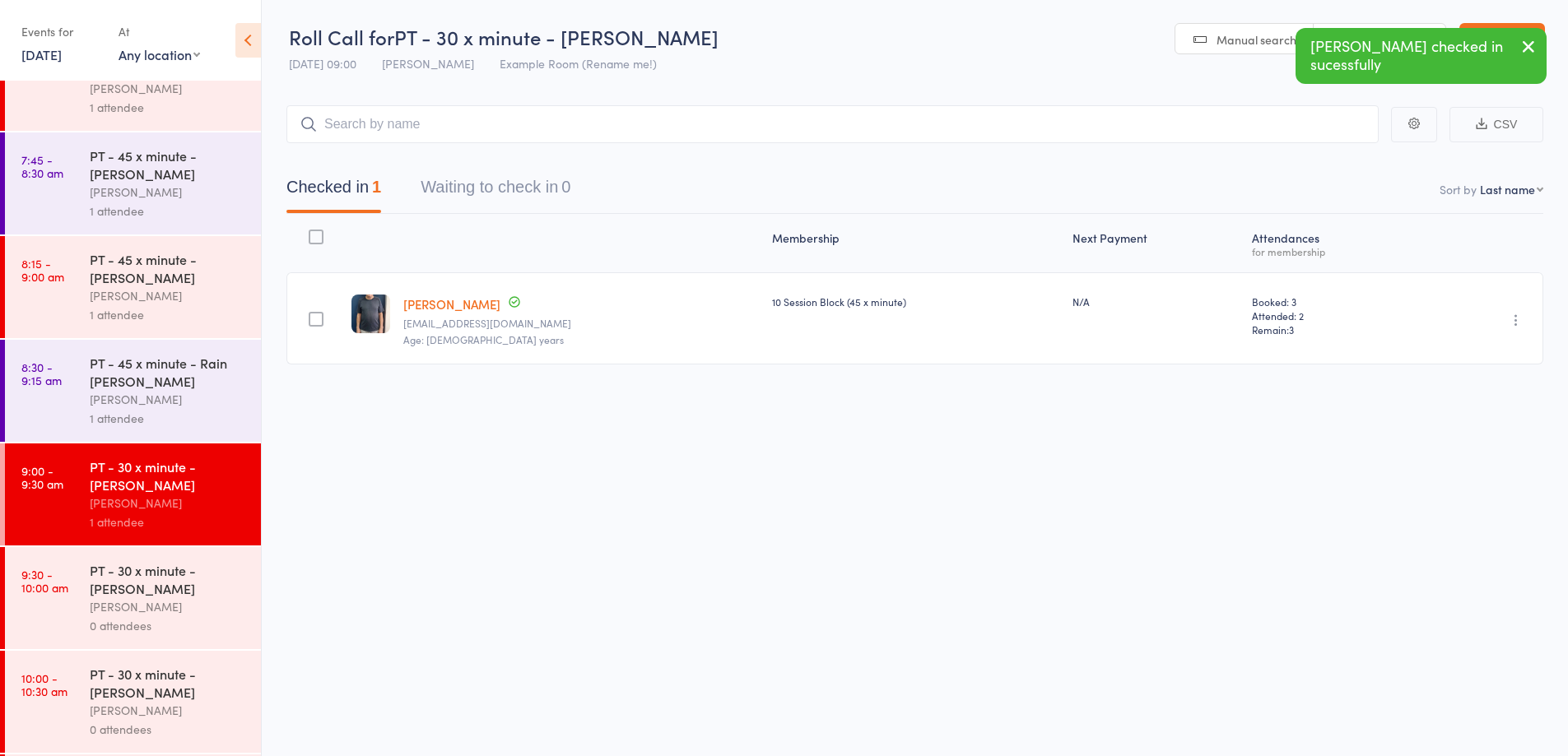
scroll to position [450, 0]
click at [192, 431] on div "PT - 45 x minute - Rain Gia Audery Perera 1 attendee" at bounding box center [175, 388] width 171 height 102
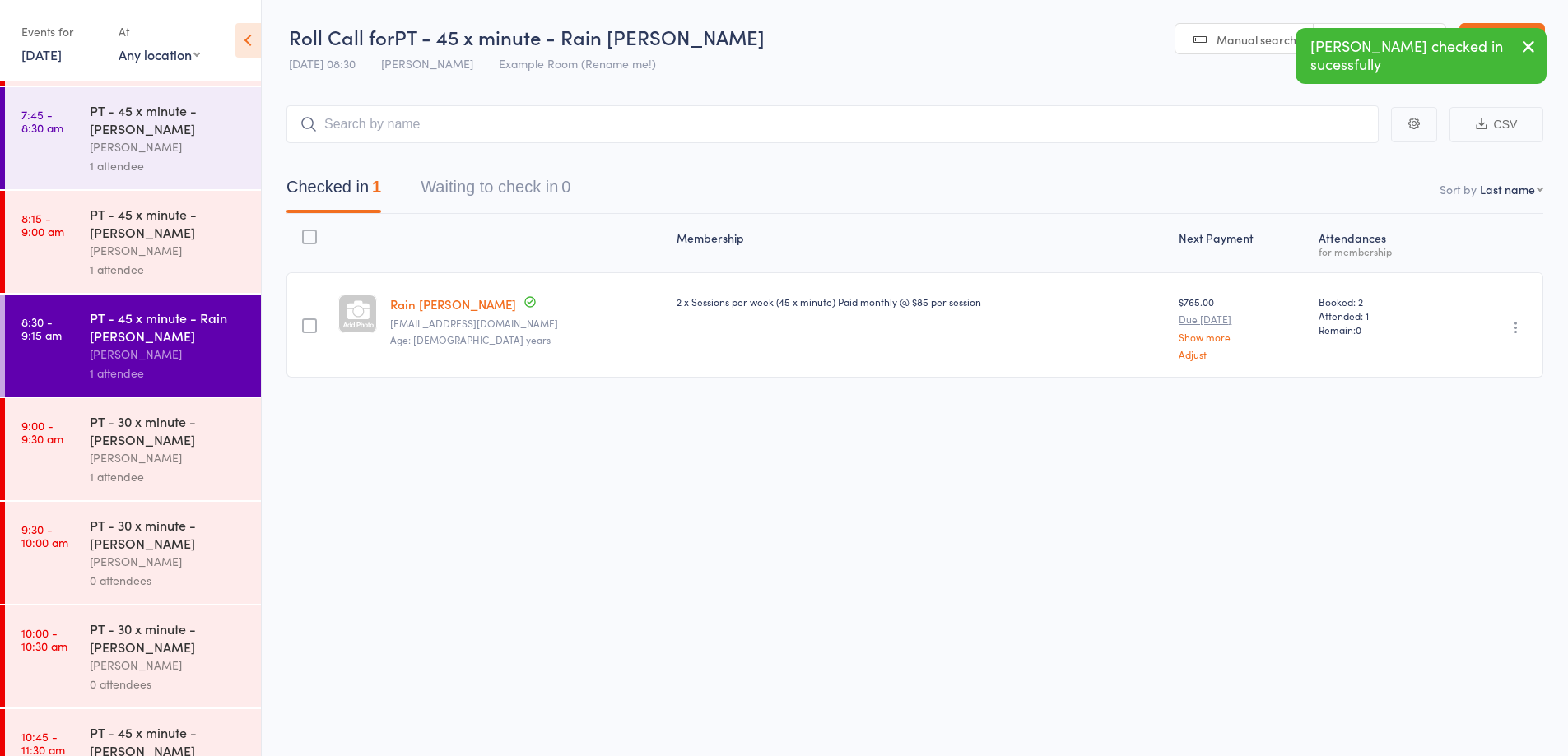
scroll to position [576, 0]
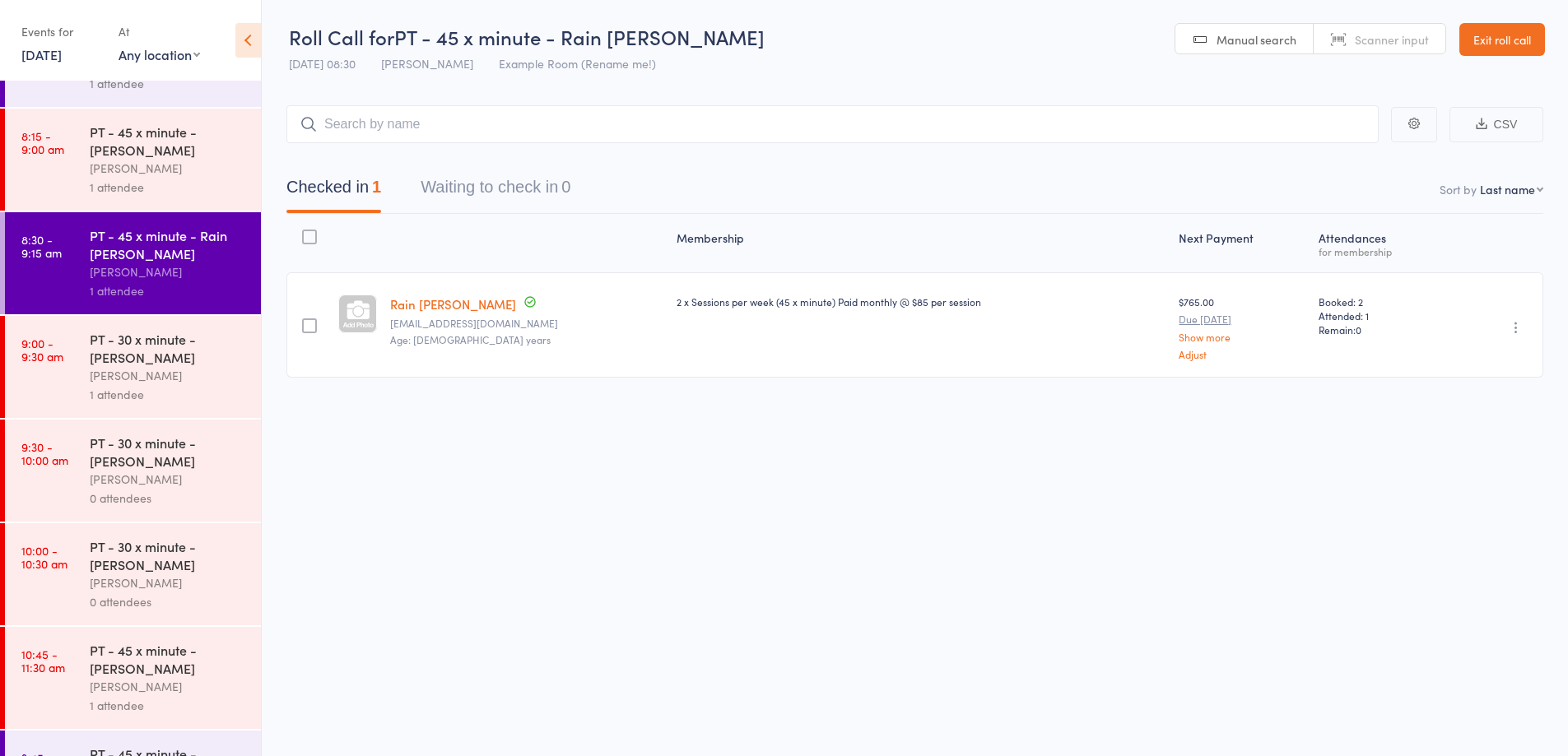
click at [213, 472] on div "David Smethurst" at bounding box center [168, 479] width 157 height 19
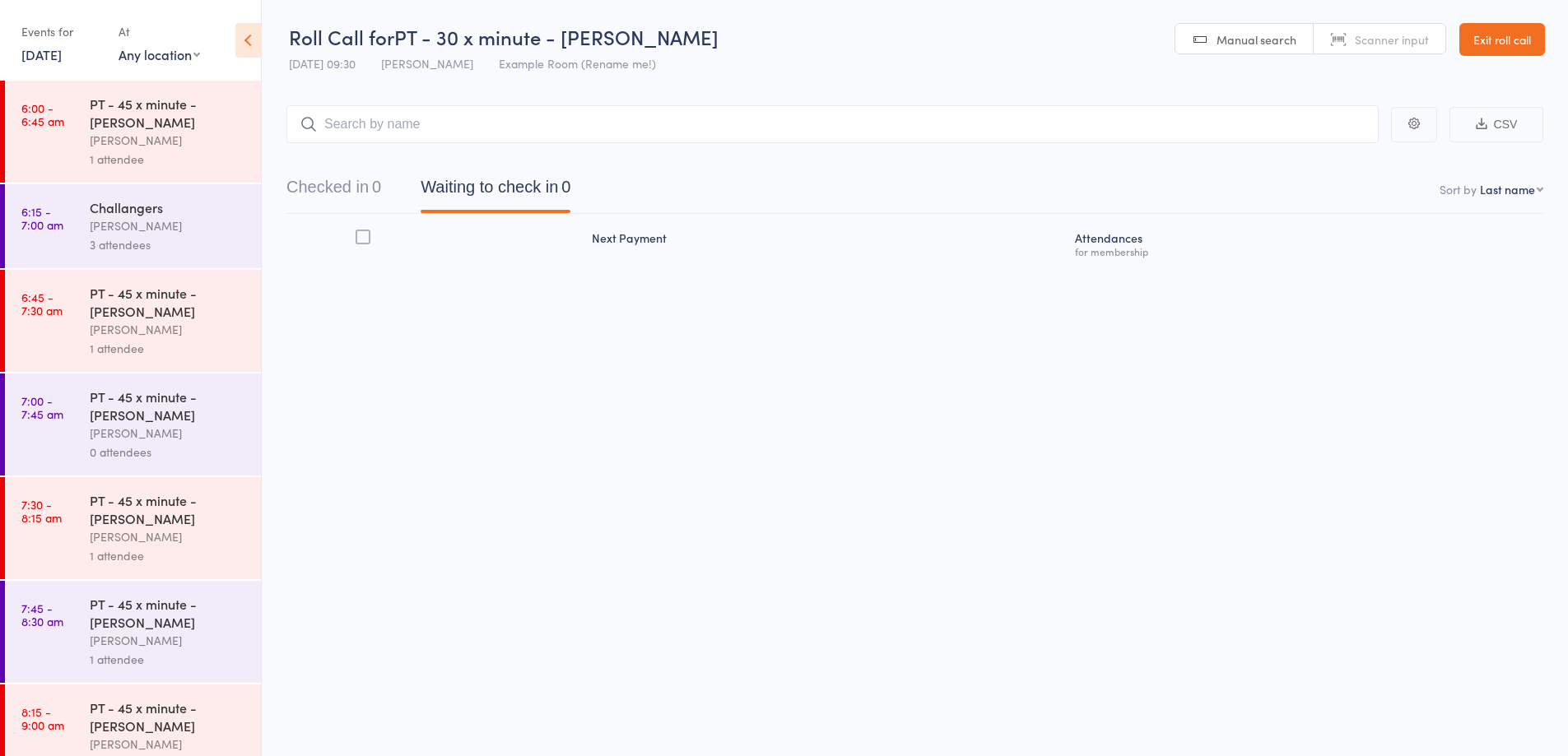
click at [610, 139] on input "search" at bounding box center [832, 124] width 1092 height 37
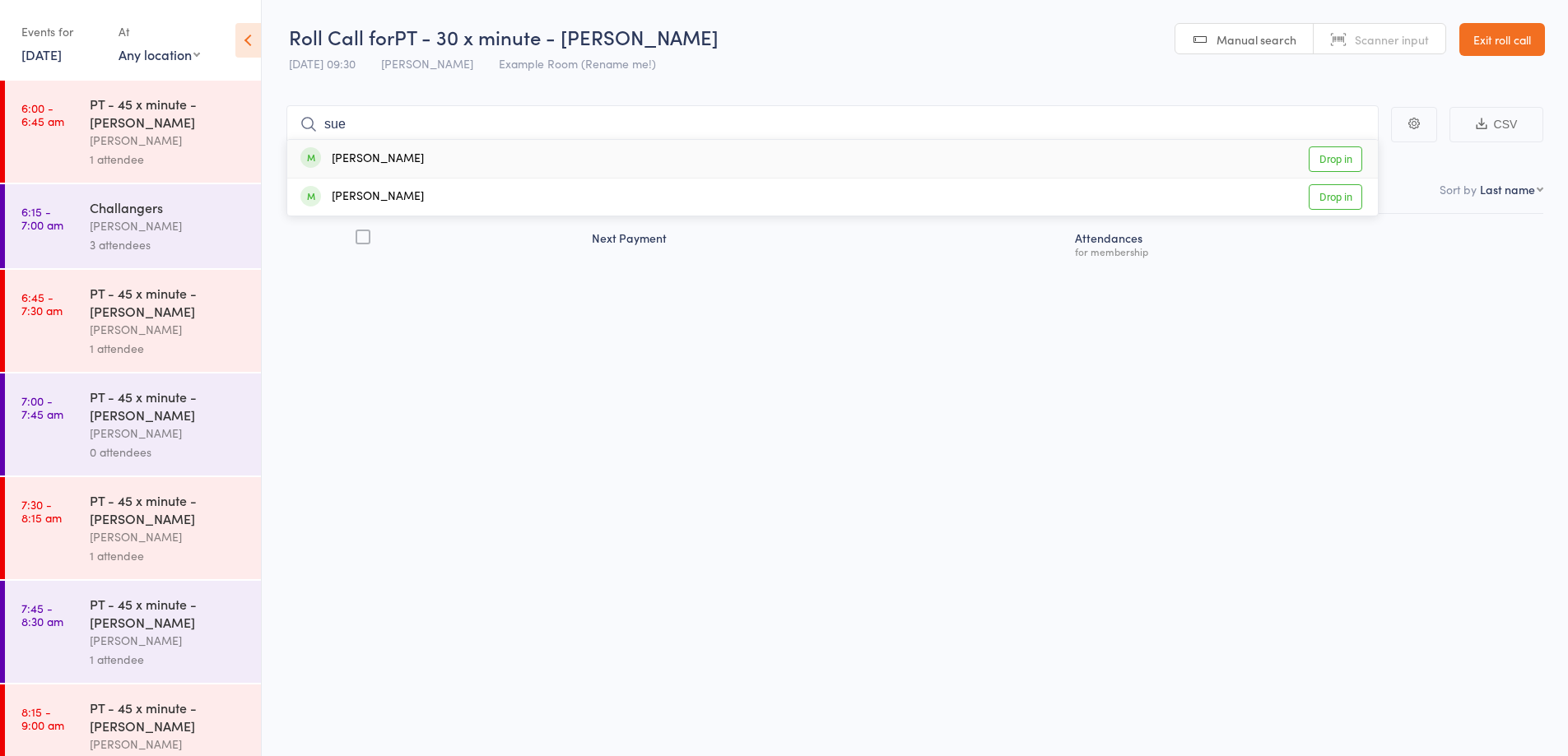
type input "sue"
click at [677, 169] on div "Sue Cooke Drop in" at bounding box center [832, 158] width 1090 height 37
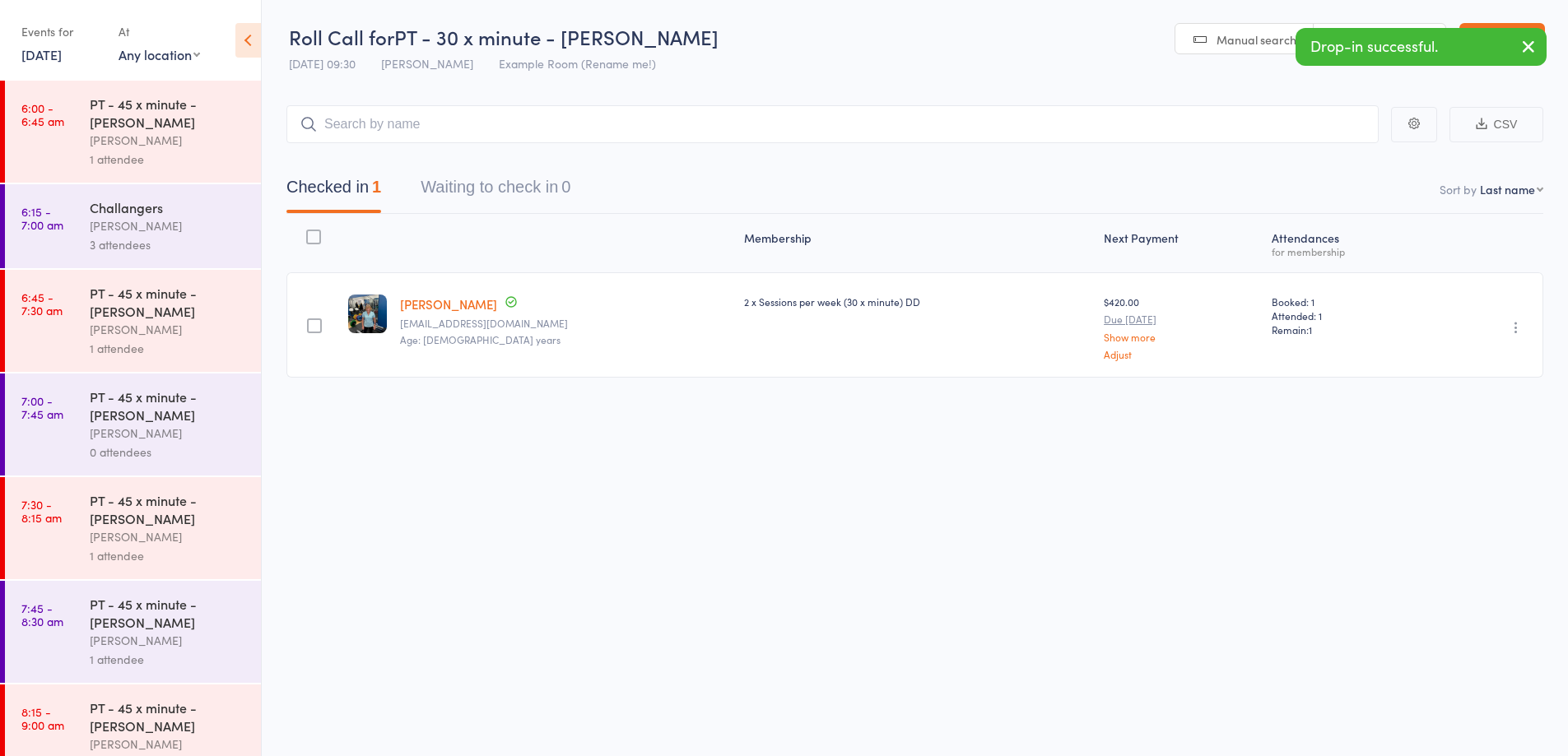
click at [1527, 48] on icon "button" at bounding box center [1528, 46] width 20 height 21
click at [1521, 41] on link "Exit roll call" at bounding box center [1501, 38] width 86 height 32
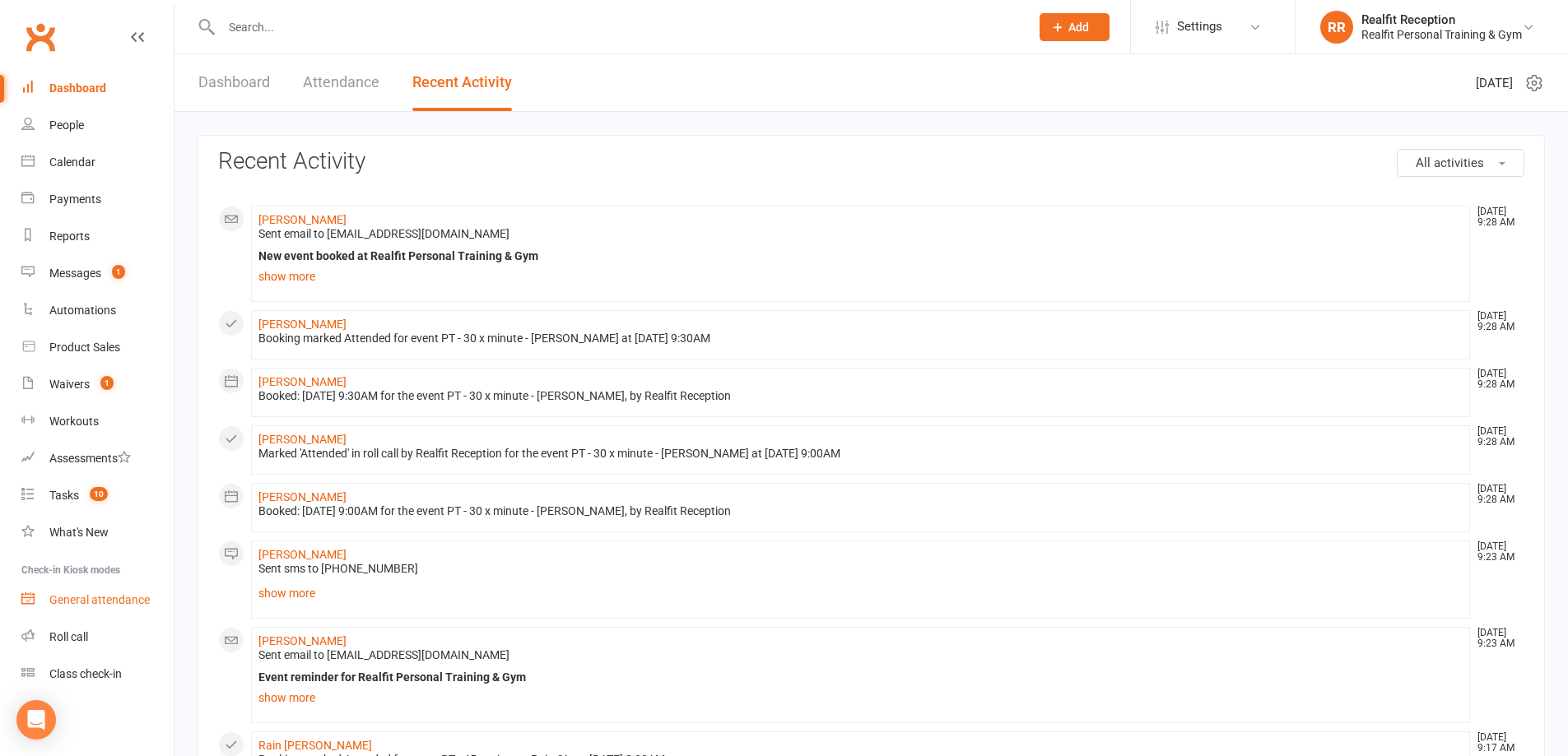
click at [87, 596] on div "General attendance" at bounding box center [99, 599] width 100 height 13
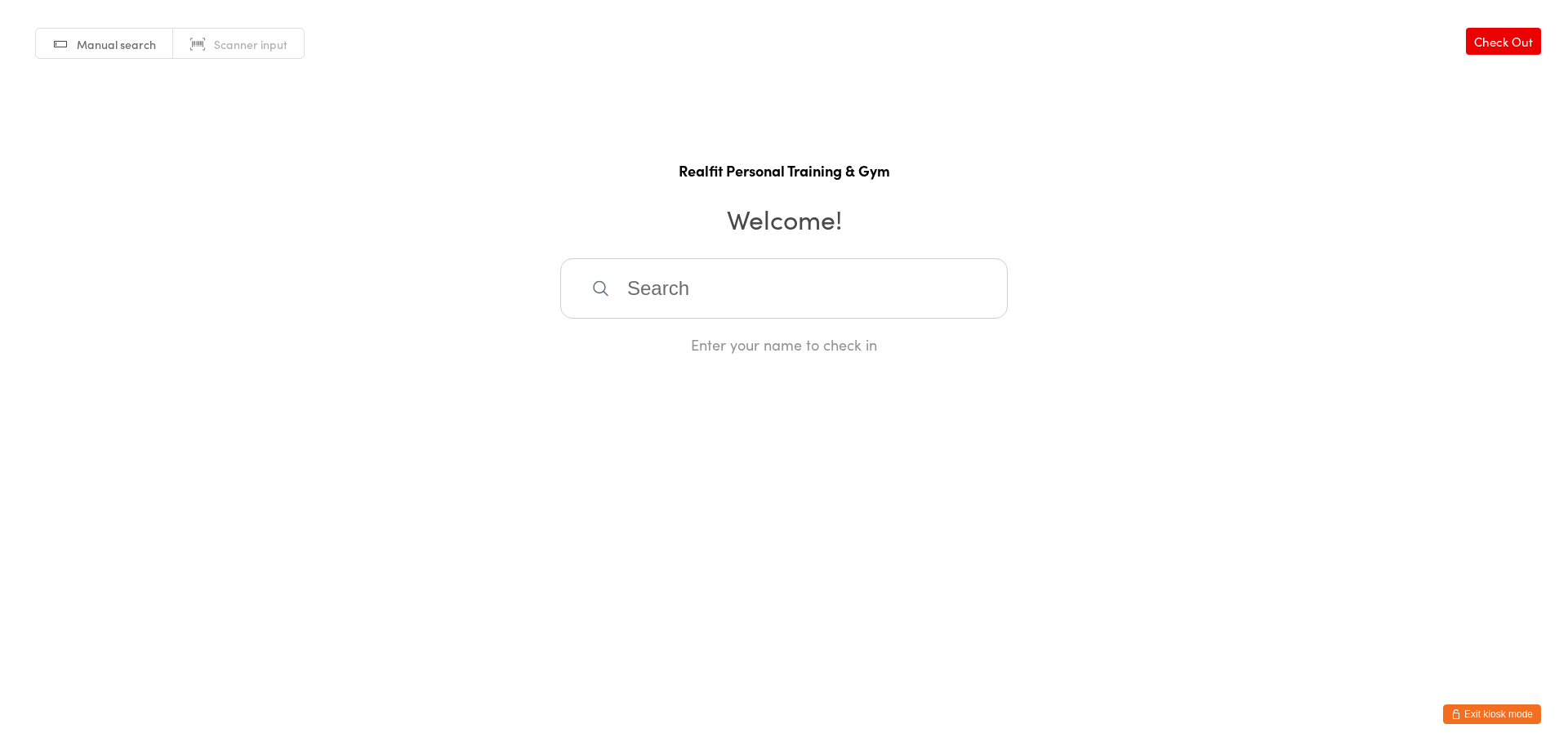
click at [697, 322] on div "Enter your name to check in" at bounding box center [784, 306] width 447 height 97
click at [679, 282] on input "search" at bounding box center [784, 288] width 447 height 61
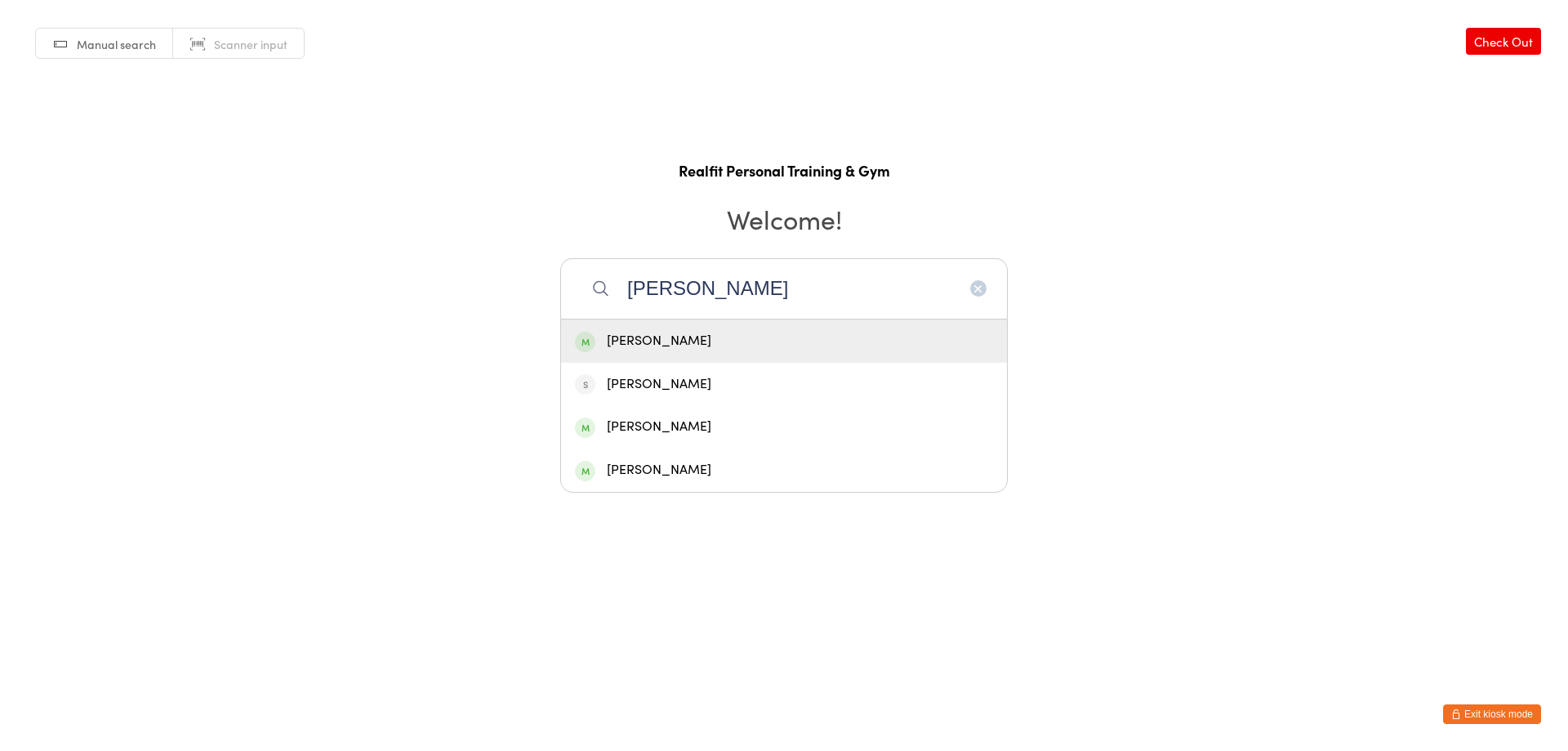
type input "[PERSON_NAME]"
click at [683, 338] on div "[PERSON_NAME]" at bounding box center [784, 341] width 418 height 22
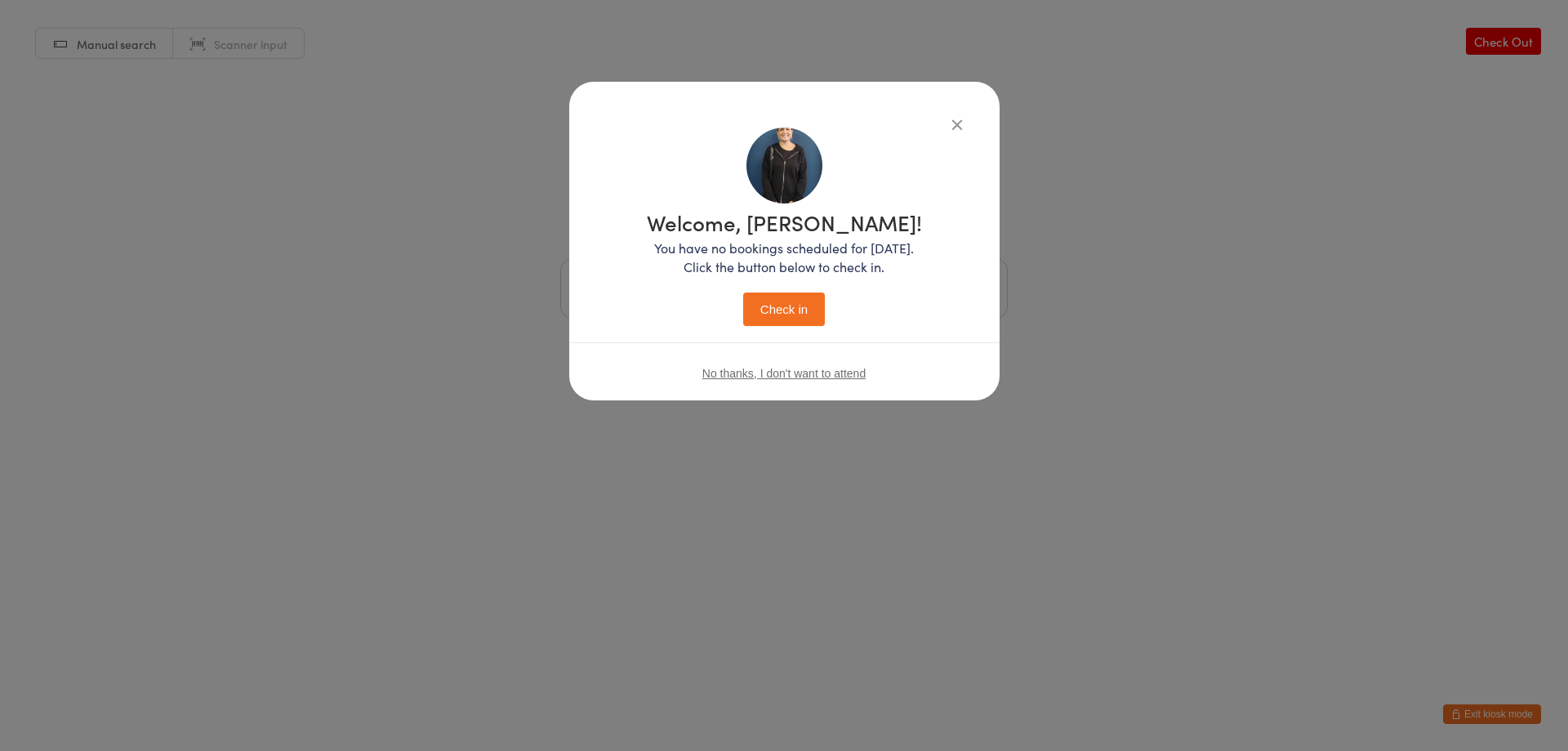
click at [776, 300] on button "Check in" at bounding box center [784, 309] width 82 height 33
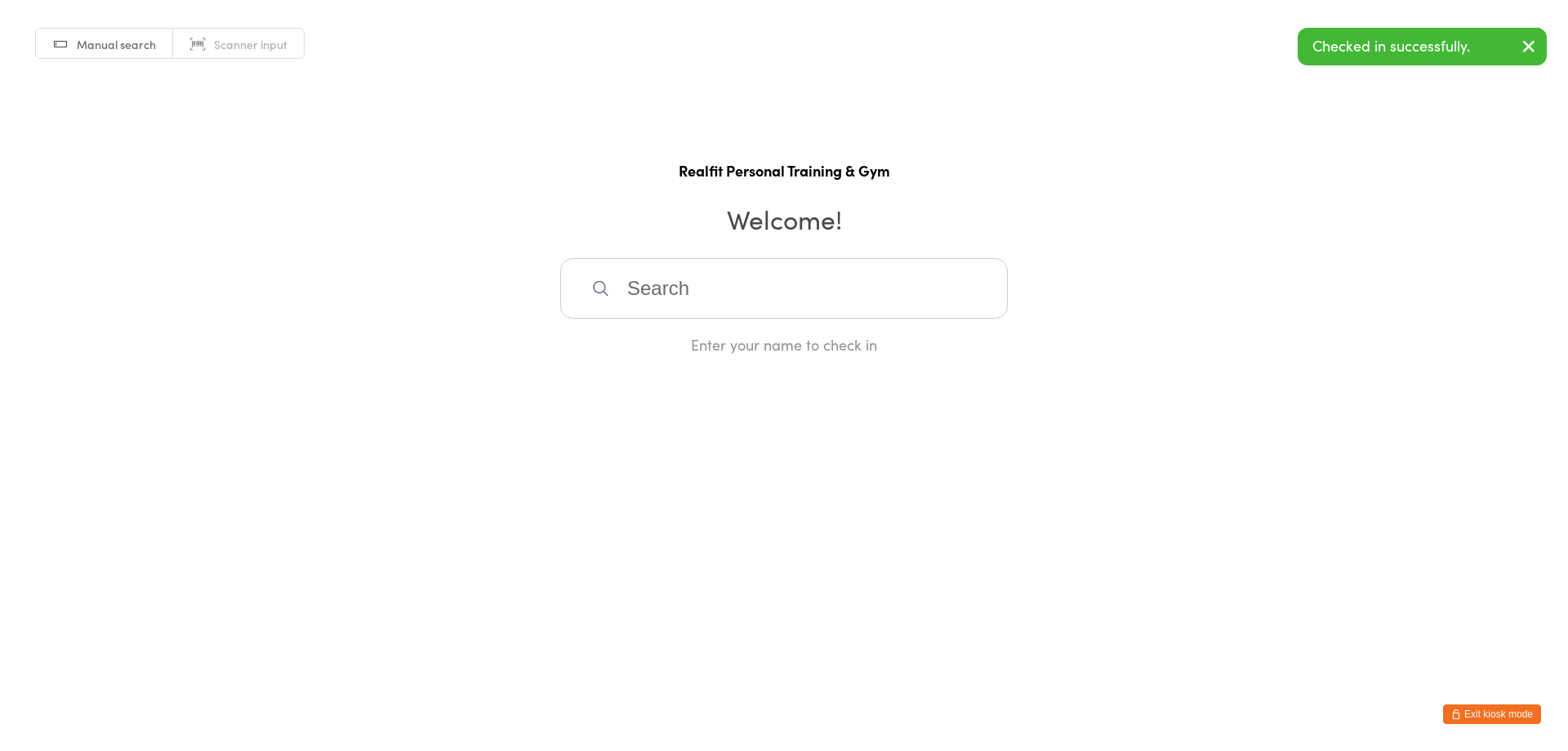
click at [779, 298] on input "search" at bounding box center [784, 288] width 447 height 61
type input "[PERSON_NAME]"
click at [715, 355] on div "[PERSON_NAME]" at bounding box center [784, 341] width 446 height 43
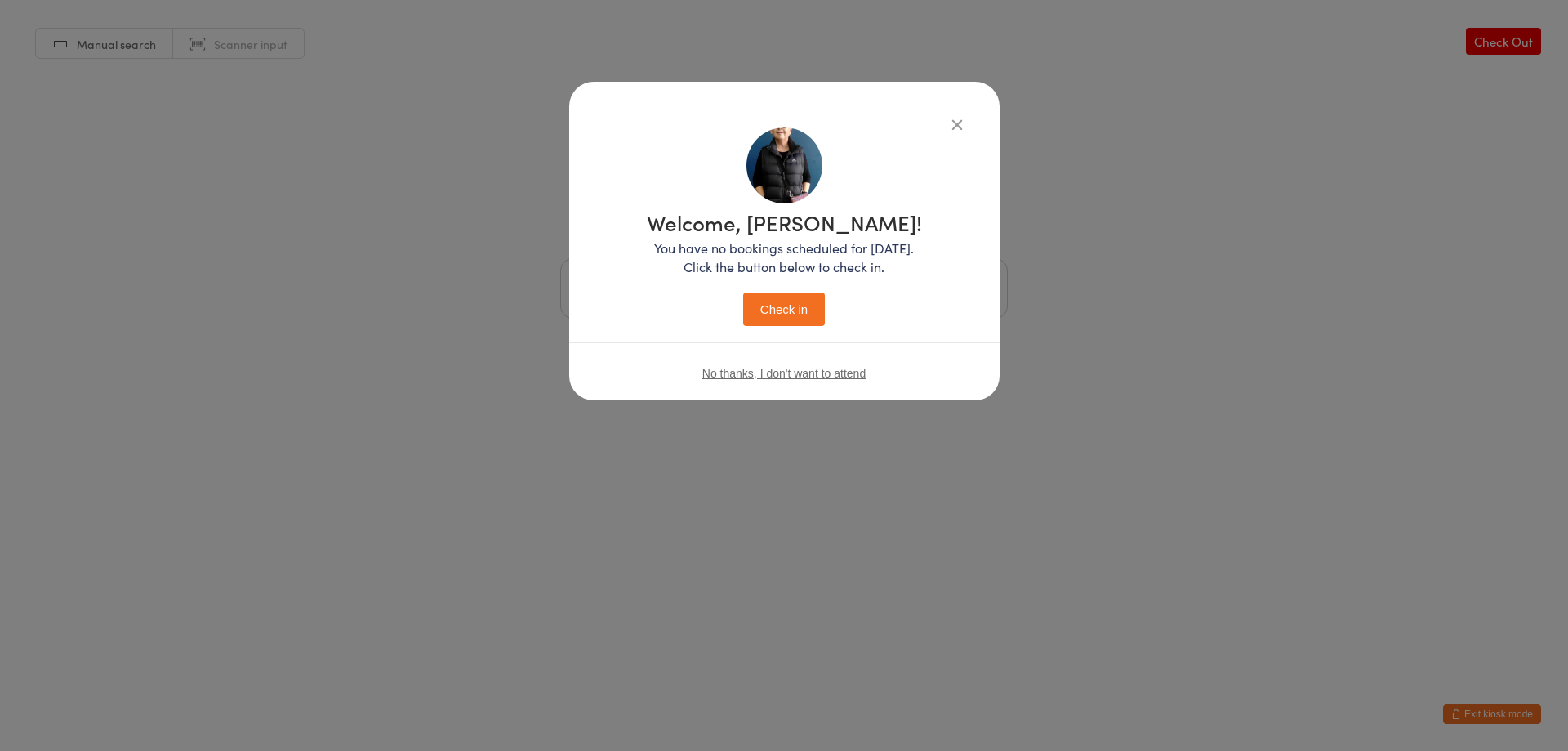
click at [824, 310] on button "Check in" at bounding box center [784, 309] width 82 height 33
